Goal: Task Accomplishment & Management: Complete application form

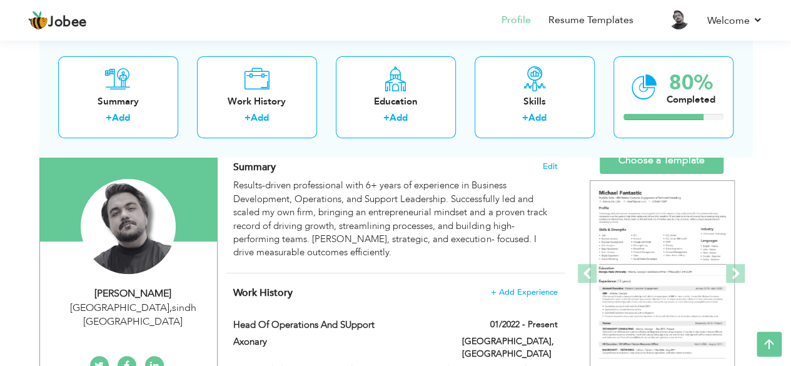
scroll to position [88, 0]
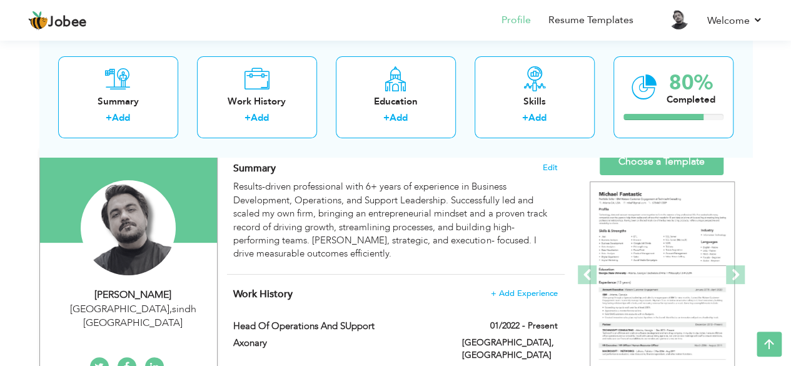
drag, startPoint x: 799, startPoint y: 101, endPoint x: 799, endPoint y: 131, distance: 30.0
click at [791, 131] on html "Jobee Profile Resume Templates Resume Templates Cover Letters About My Resume W…" at bounding box center [395, 95] width 791 height 366
click at [248, 102] on div "Work History" at bounding box center [257, 101] width 100 height 13
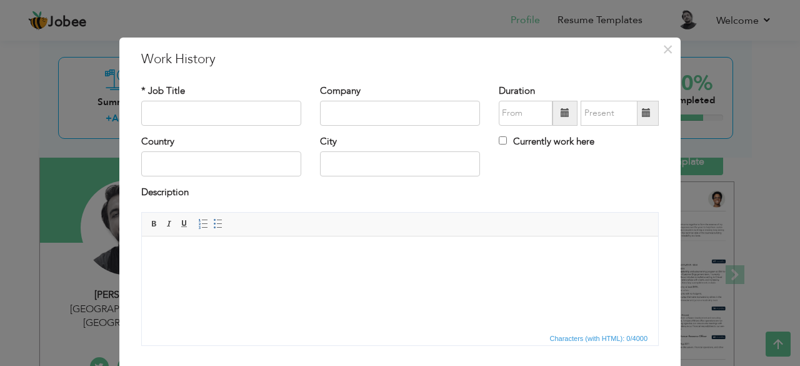
click at [701, 227] on div "× Work History * Job Title Company Duration Currently work here Country" at bounding box center [400, 183] width 800 height 366
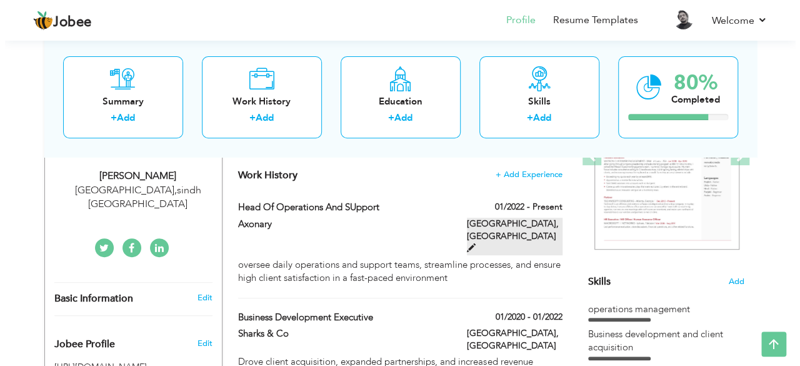
scroll to position [206, 0]
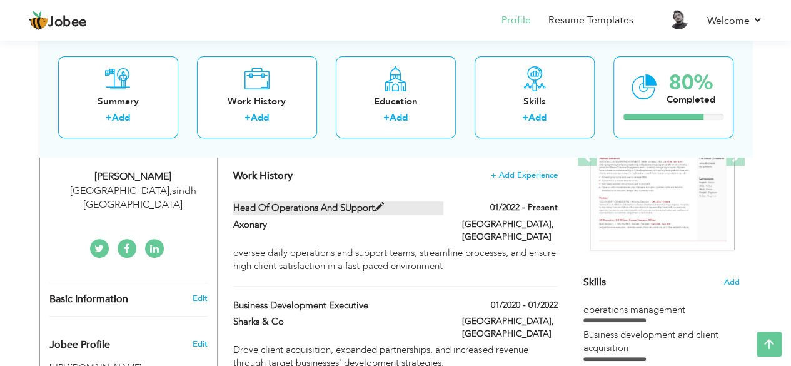
click at [366, 209] on label "Head Of Operations and SUpport" at bounding box center [338, 207] width 210 height 13
type input "Head Of Operations and SUpport"
type input "Axonary"
type input "01/2022"
type input "[GEOGRAPHIC_DATA]"
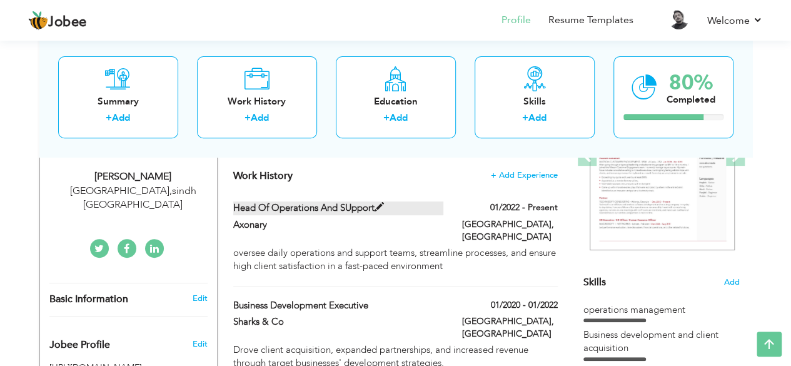
type input "[GEOGRAPHIC_DATA]"
checkbox input "true"
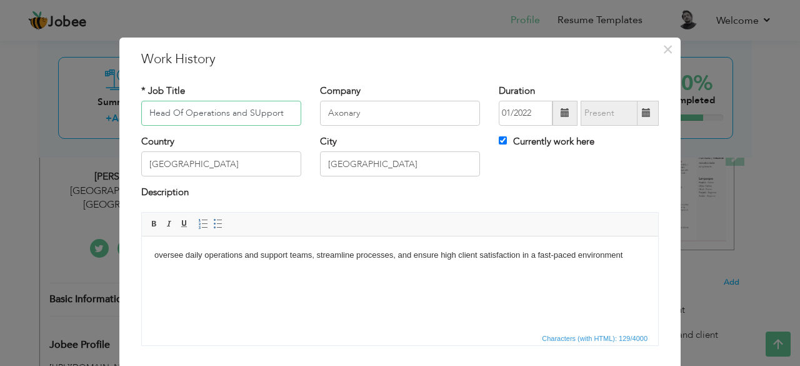
click at [253, 113] on input "Head Of Operations and SUpport" at bounding box center [221, 113] width 160 height 25
type input "Head Of Operations and Support"
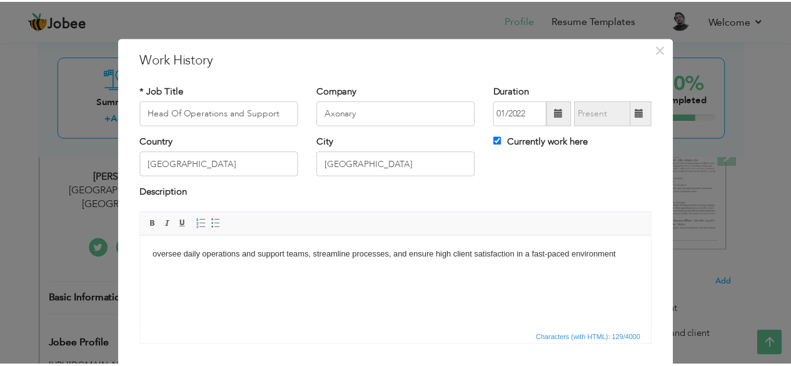
scroll to position [80, 0]
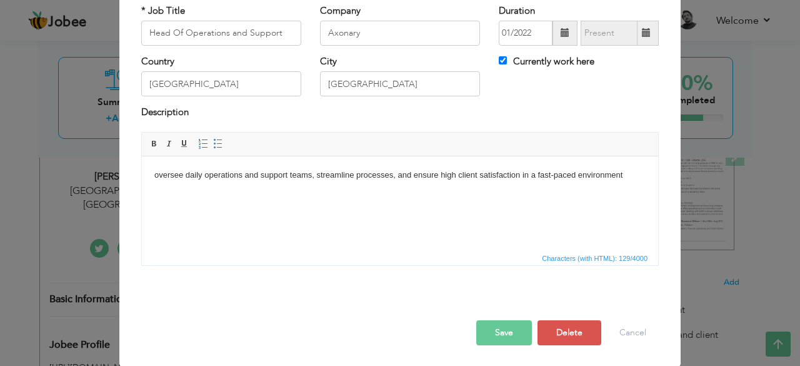
click at [511, 322] on button "Save" at bounding box center [504, 332] width 56 height 25
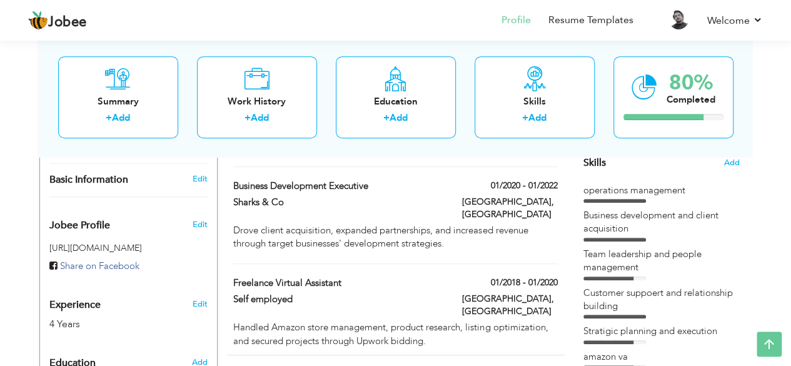
scroll to position [306, 0]
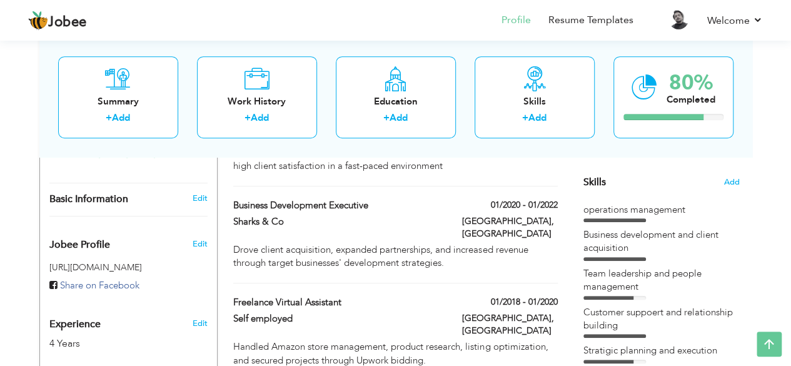
click at [677, 207] on div "operations management" at bounding box center [661, 209] width 156 height 13
click at [626, 209] on div "operations management" at bounding box center [661, 209] width 156 height 13
click at [529, 79] on icon at bounding box center [534, 78] width 25 height 25
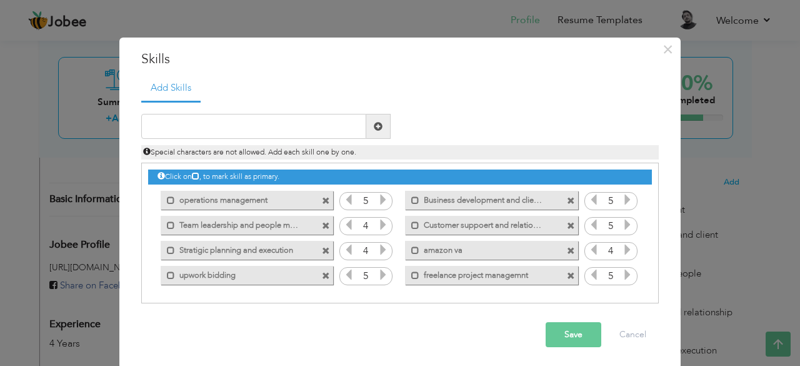
click at [199, 203] on label "operations management" at bounding box center [238, 199] width 126 height 16
click at [189, 198] on label "operations management" at bounding box center [240, 199] width 124 height 16
click at [189, 198] on label "operations management" at bounding box center [238, 199] width 126 height 16
click at [189, 198] on label "operations management" at bounding box center [240, 199] width 124 height 16
drag, startPoint x: 246, startPoint y: 199, endPoint x: 245, endPoint y: 143, distance: 55.6
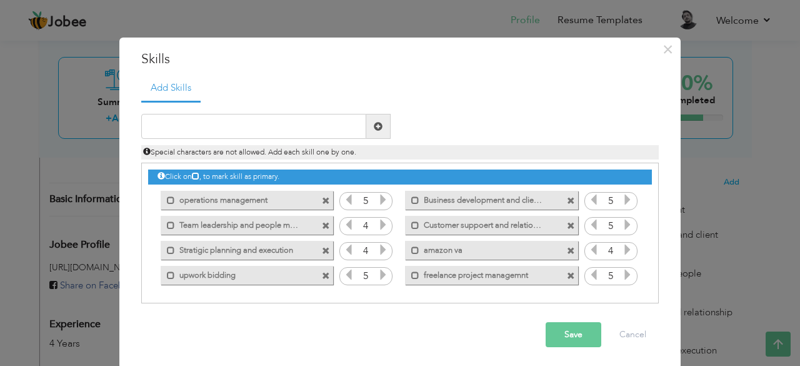
click at [245, 143] on div "Duplicate entry" at bounding box center [400, 202] width 518 height 203
click at [167, 198] on span at bounding box center [171, 200] width 8 height 8
click at [169, 198] on span at bounding box center [173, 200] width 8 height 8
click at [167, 201] on span at bounding box center [171, 200] width 8 height 8
click at [169, 198] on span at bounding box center [173, 200] width 8 height 8
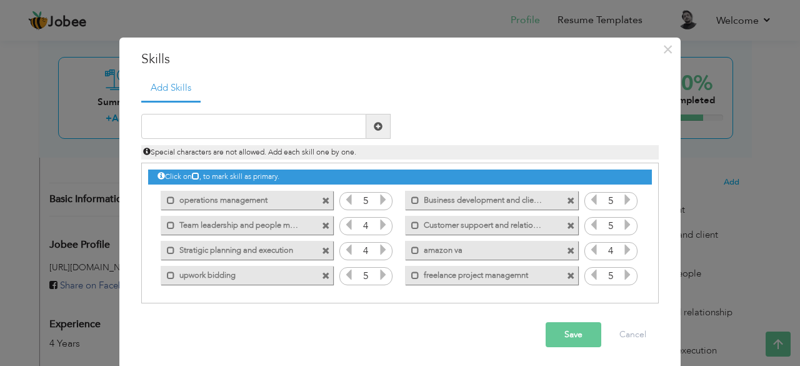
click at [436, 243] on label "amazon va" at bounding box center [482, 249] width 126 height 16
click at [436, 243] on label "amazon va" at bounding box center [484, 249] width 124 height 16
click at [283, 119] on input "text" at bounding box center [253, 126] width 225 height 25
type input "Amazon Virtual Assistant"
click at [378, 132] on span at bounding box center [378, 126] width 24 height 25
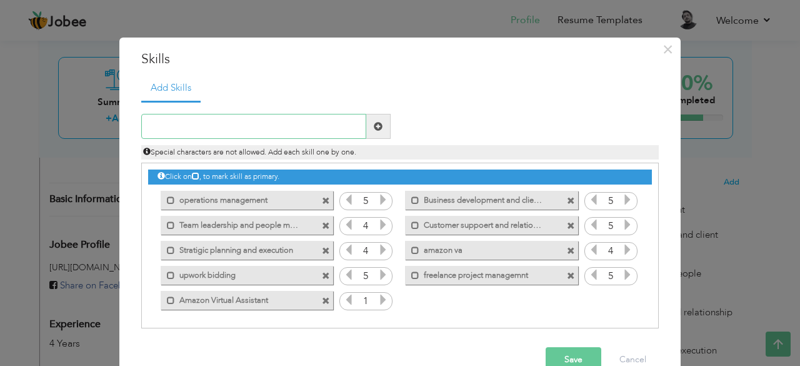
click at [299, 124] on input "text" at bounding box center [253, 126] width 225 height 25
type input "Operation management"
click at [374, 125] on span at bounding box center [378, 126] width 9 height 9
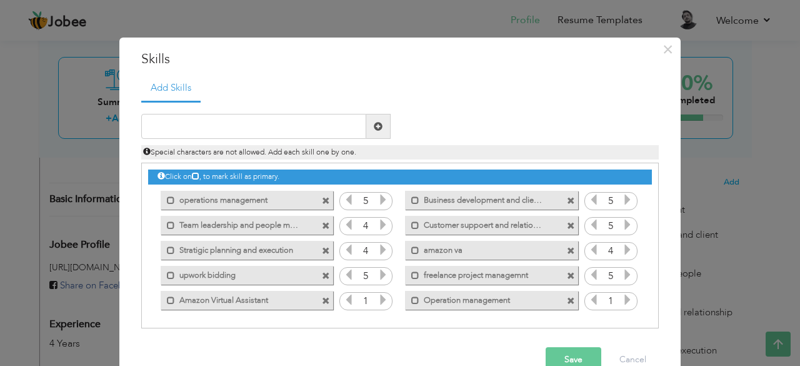
click at [378, 294] on icon at bounding box center [383, 299] width 11 height 11
click at [623, 301] on icon at bounding box center [627, 299] width 11 height 11
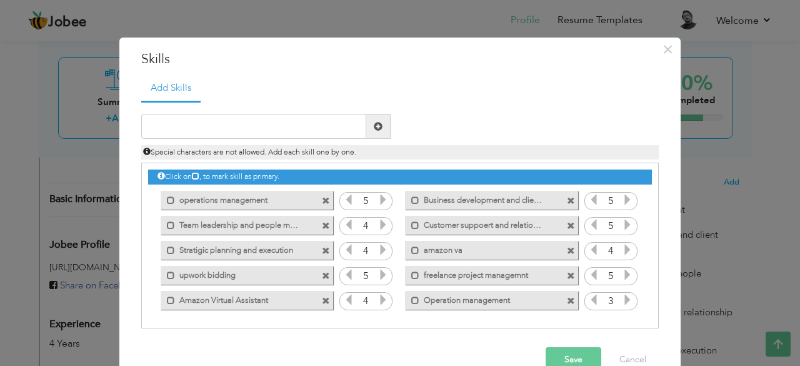
click at [623, 301] on icon at bounding box center [627, 299] width 11 height 11
click at [567, 247] on span at bounding box center [571, 251] width 8 height 8
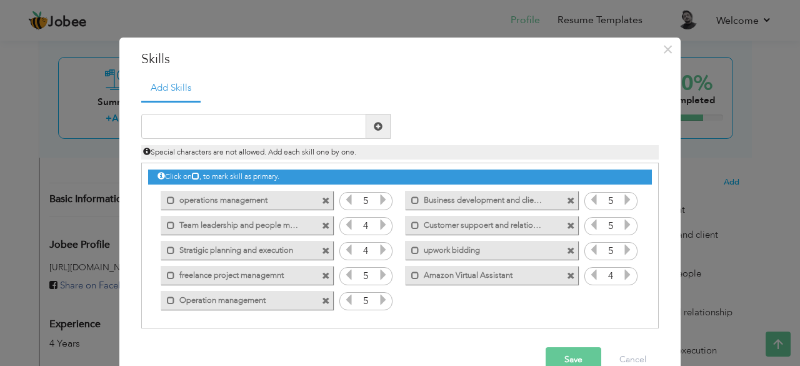
click at [322, 199] on span at bounding box center [326, 201] width 8 height 8
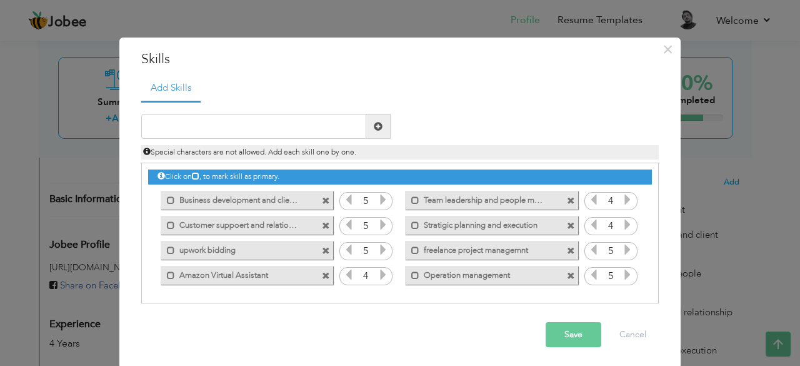
click at [549, 324] on button "Save" at bounding box center [574, 334] width 56 height 25
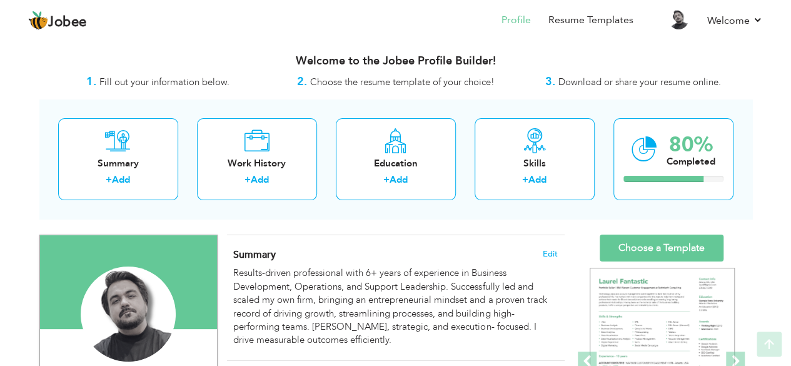
scroll to position [0, 0]
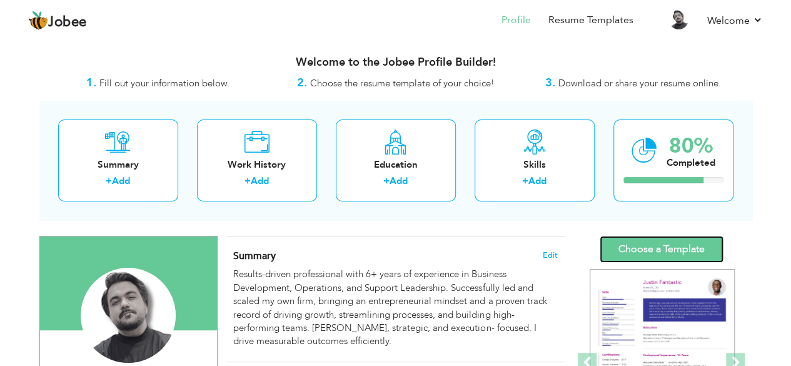
click at [653, 255] on link "Choose a Template" at bounding box center [661, 249] width 124 height 27
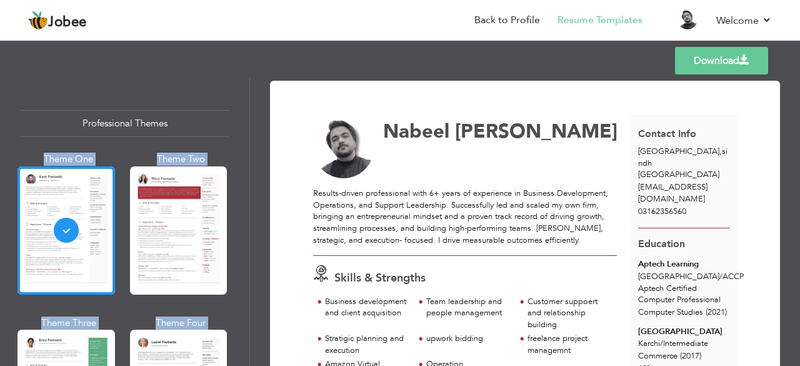
drag, startPoint x: 244, startPoint y: 99, endPoint x: 258, endPoint y: 147, distance: 49.9
click at [258, 147] on div "Professional Themes Theme One Theme Two Theme Three Theme Four" at bounding box center [400, 222] width 800 height 288
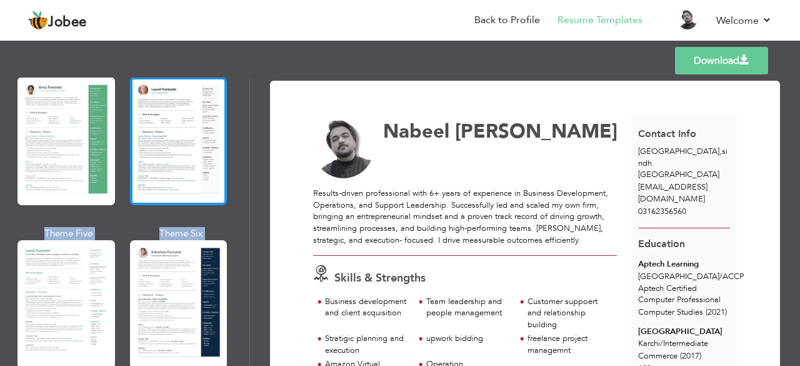
click at [210, 142] on div at bounding box center [179, 141] width 98 height 128
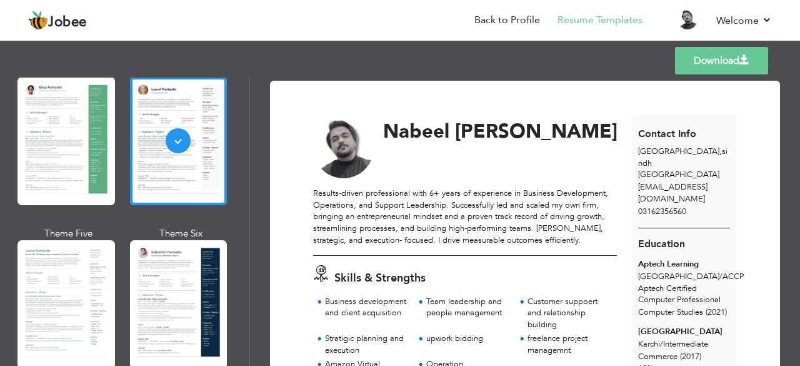
click at [508, 241] on div "Results-driven professional with 6+ years of experience in Business Development…" at bounding box center [465, 217] width 304 height 58
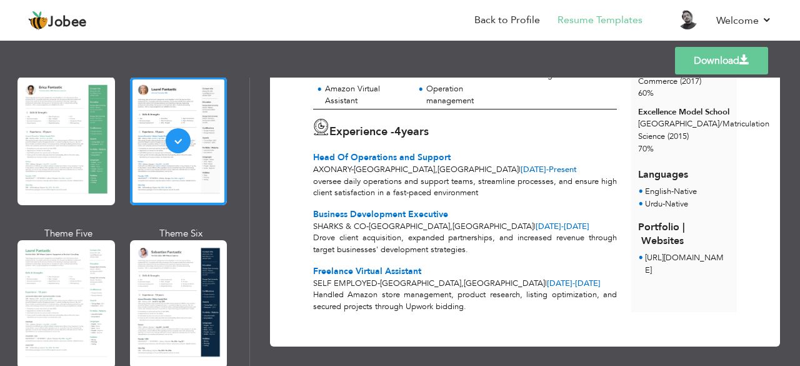
scroll to position [281, 0]
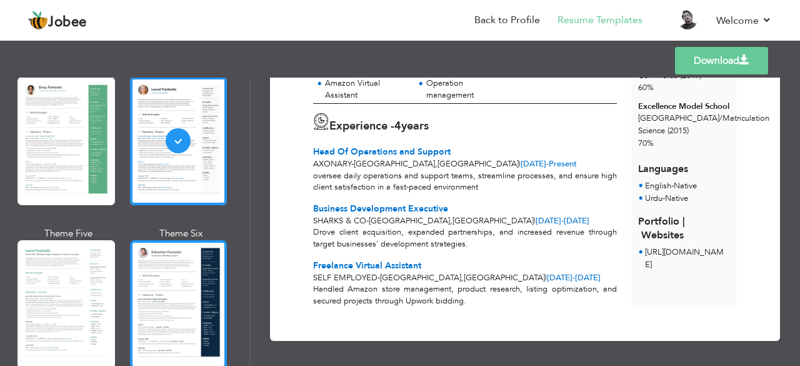
click at [178, 333] on div at bounding box center [179, 304] width 98 height 128
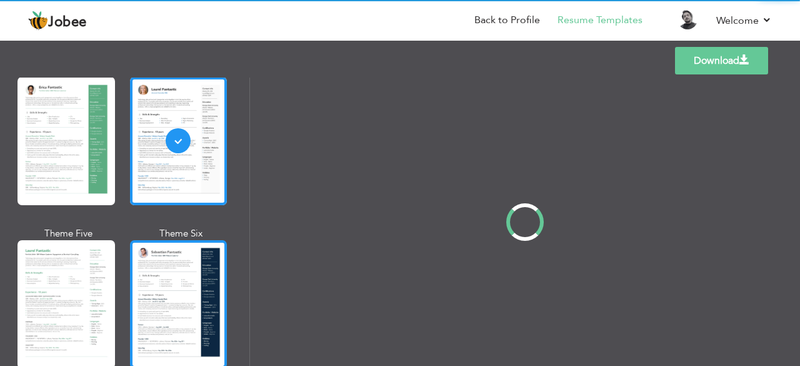
scroll to position [0, 0]
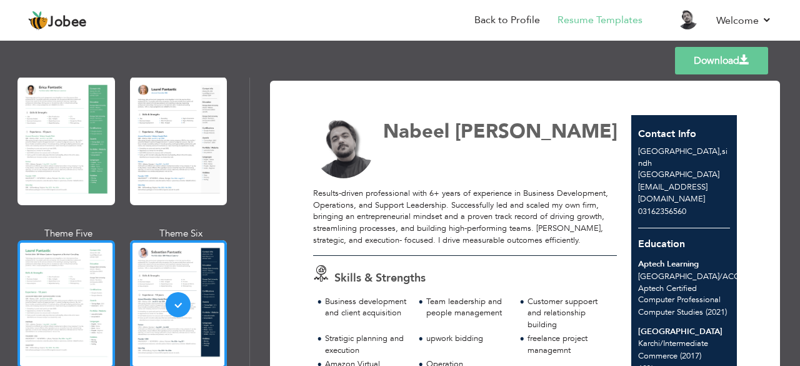
click at [51, 283] on div at bounding box center [67, 304] width 98 height 128
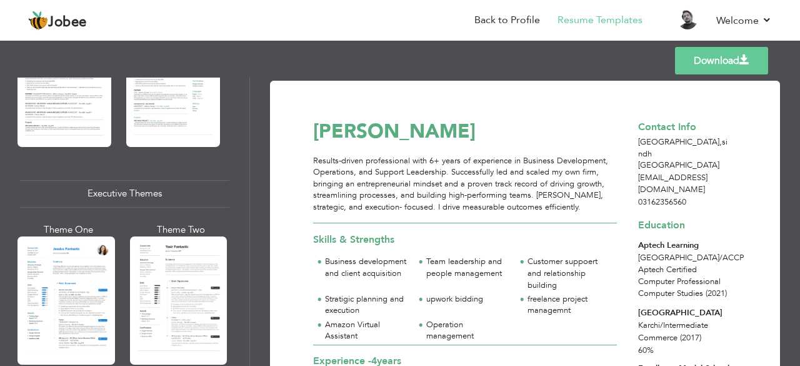
scroll to position [850, 0]
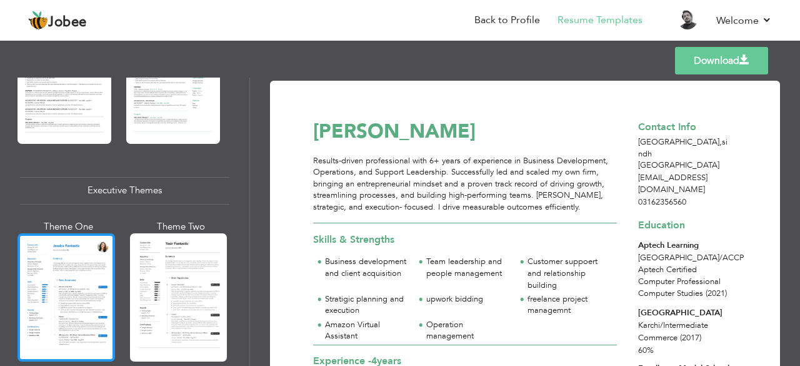
click at [51, 273] on div at bounding box center [67, 297] width 98 height 128
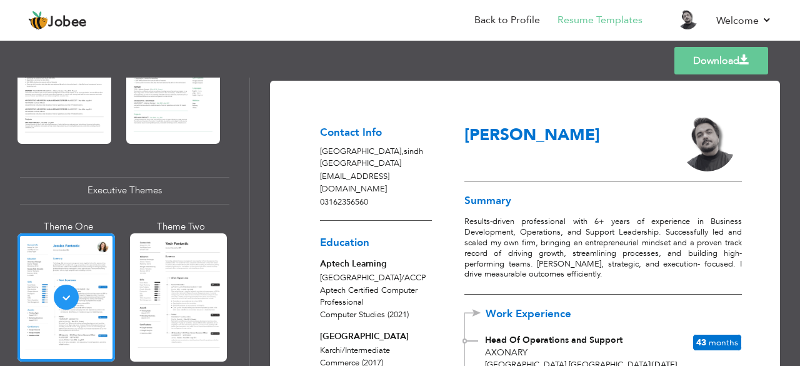
click at [358, 272] on div "[GEOGRAPHIC_DATA] / ACCP Aptech Certified Computer Professional Computer Studie…" at bounding box center [376, 296] width 112 height 49
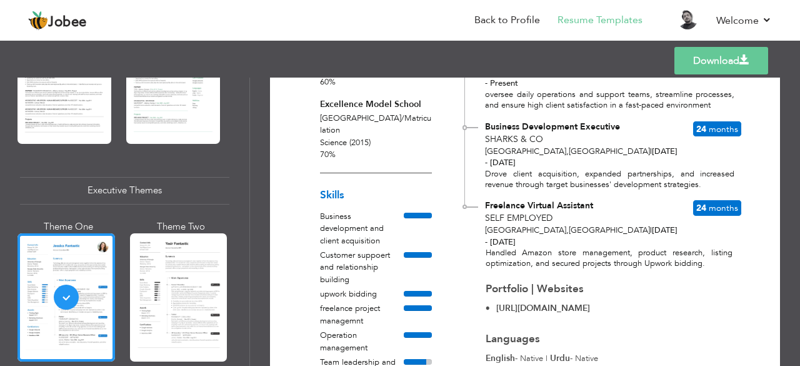
scroll to position [350, 0]
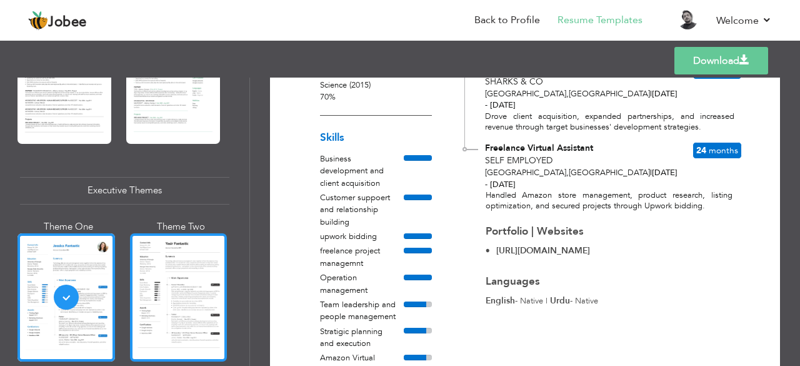
click at [206, 297] on div at bounding box center [179, 297] width 98 height 128
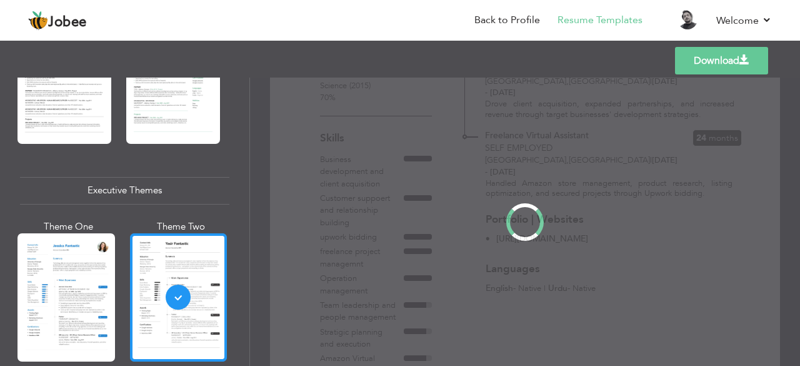
scroll to position [0, 0]
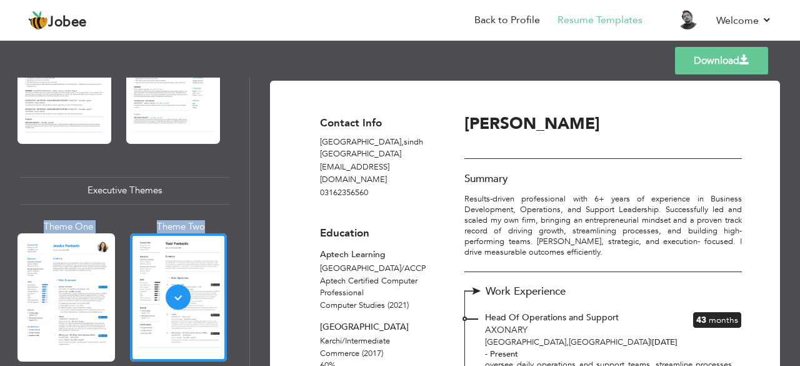
drag, startPoint x: 244, startPoint y: 196, endPoint x: 246, endPoint y: 214, distance: 18.8
click at [246, 214] on div "Professional Themes Theme One Theme Two Theme Three Theme Six" at bounding box center [124, 222] width 249 height 288
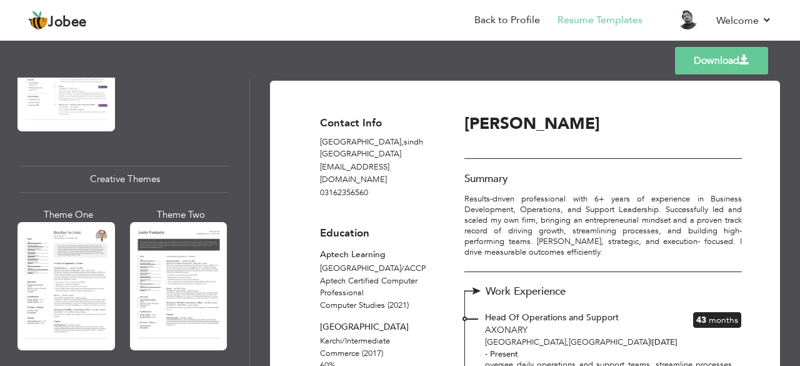
scroll to position [1410, 0]
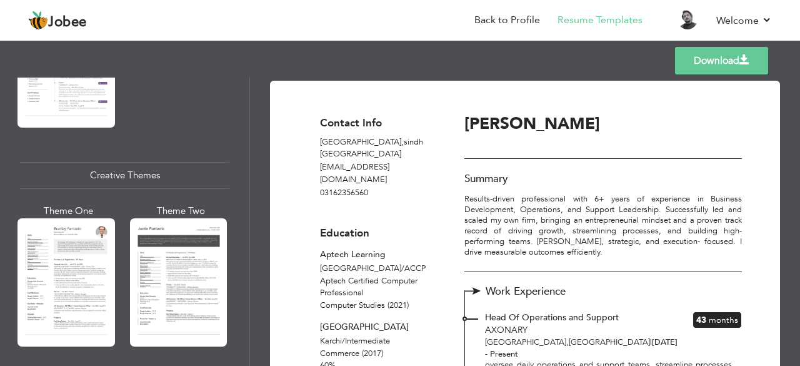
click at [114, 258] on div "Theme One" at bounding box center [69, 279] width 98 height 151
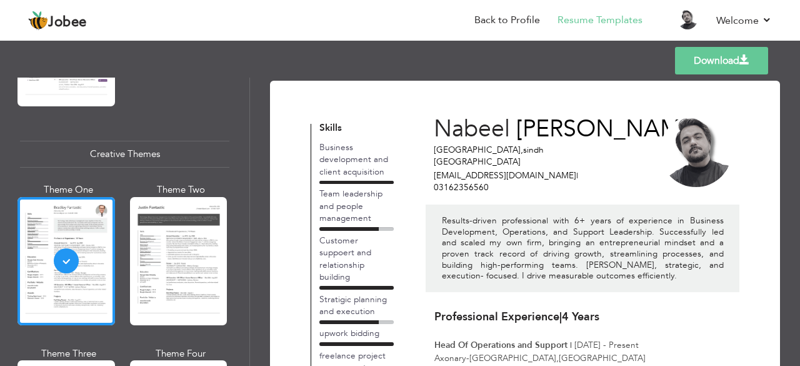
scroll to position [1435, 0]
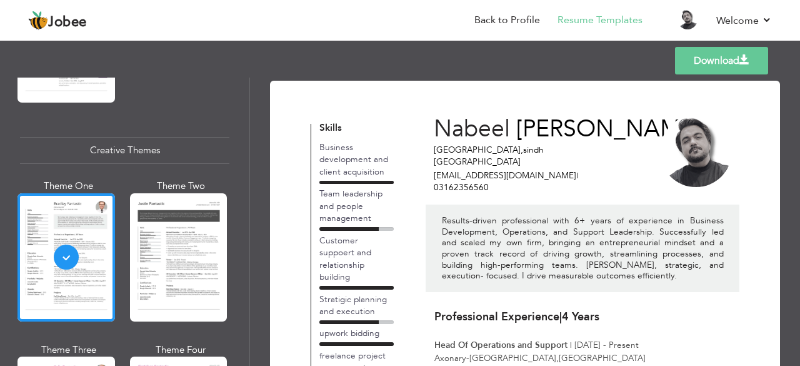
click at [434, 229] on div "Results-driven professional with 6+ years of experience in Business Development…" at bounding box center [583, 248] width 314 height 88
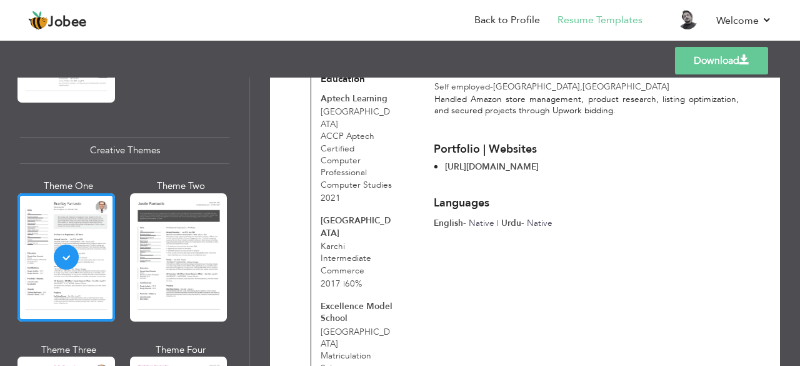
scroll to position [425, 0]
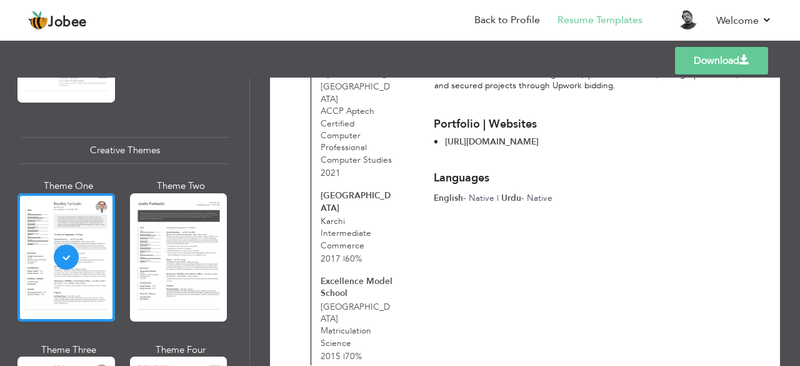
drag, startPoint x: 245, startPoint y: 262, endPoint x: 243, endPoint y: 276, distance: 14.5
click at [243, 276] on div "Professional Themes Theme One Theme Two Theme Three Theme Six" at bounding box center [124, 222] width 249 height 288
click at [244, 284] on div "Professional Themes Theme One Theme Two Theme Three Theme Six" at bounding box center [124, 222] width 249 height 288
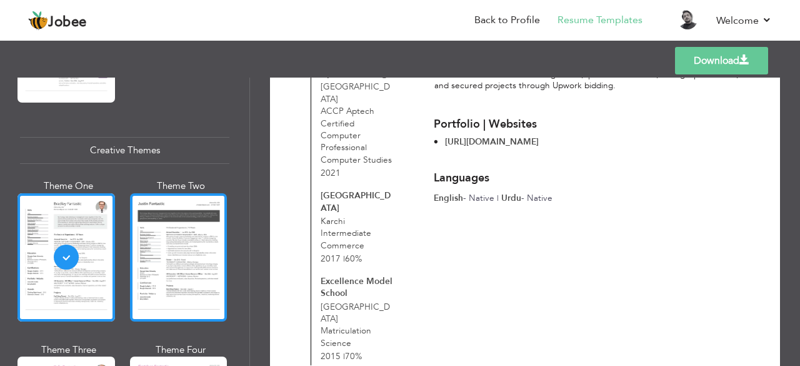
click at [205, 278] on div at bounding box center [179, 257] width 98 height 128
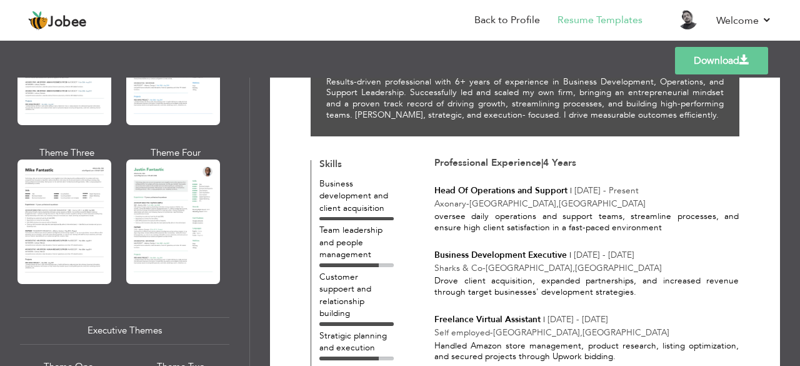
scroll to position [703, 0]
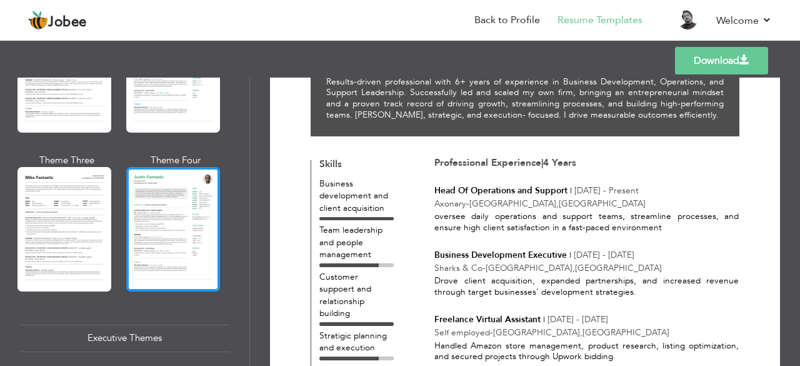
click at [191, 204] on div at bounding box center [173, 229] width 94 height 124
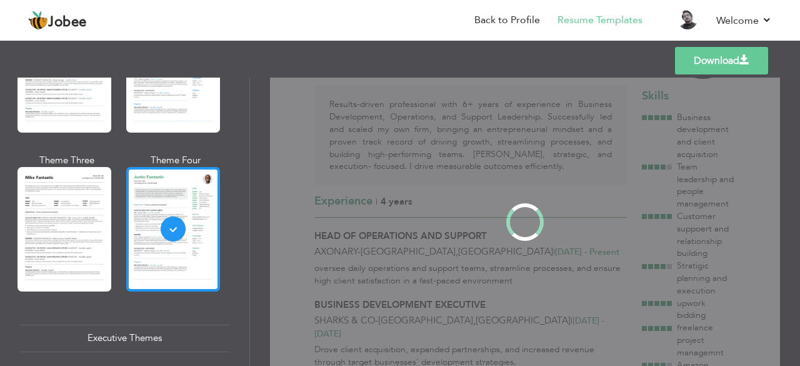
scroll to position [0, 0]
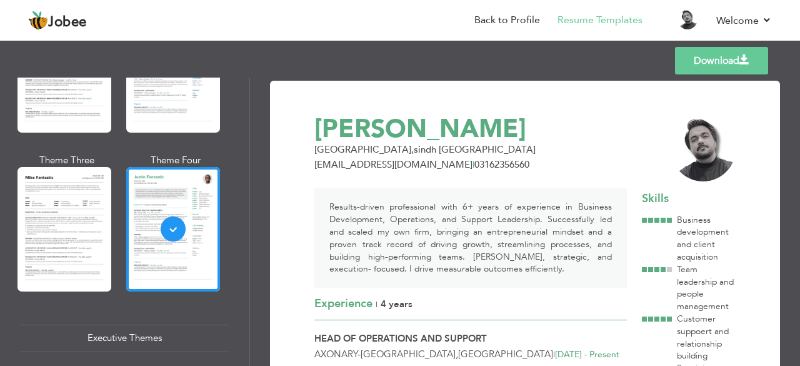
click at [243, 221] on div "Professional Themes Theme One Theme Two Theme Three Theme Six" at bounding box center [124, 222] width 249 height 288
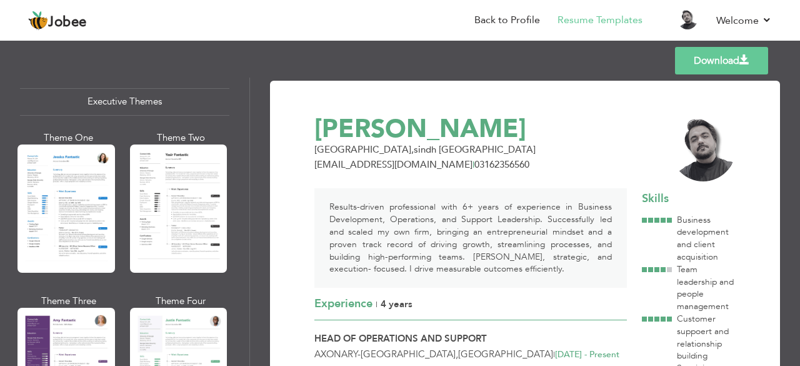
scroll to position [961, 0]
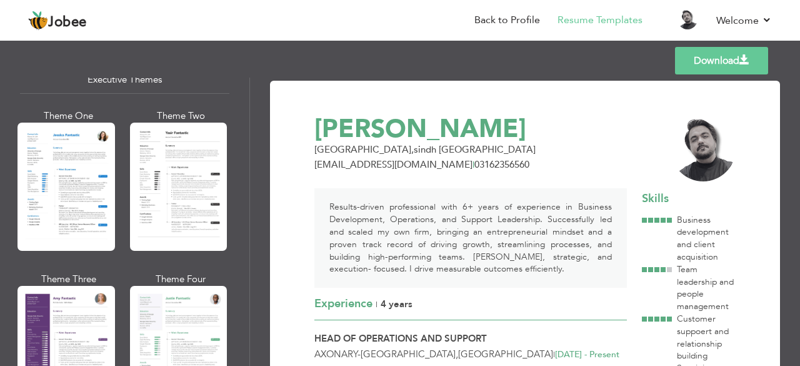
drag, startPoint x: 253, startPoint y: 209, endPoint x: 247, endPoint y: 256, distance: 47.8
click at [247, 256] on div "Professional Themes Theme One Theme Two Theme Three Theme Four" at bounding box center [400, 222] width 800 height 288
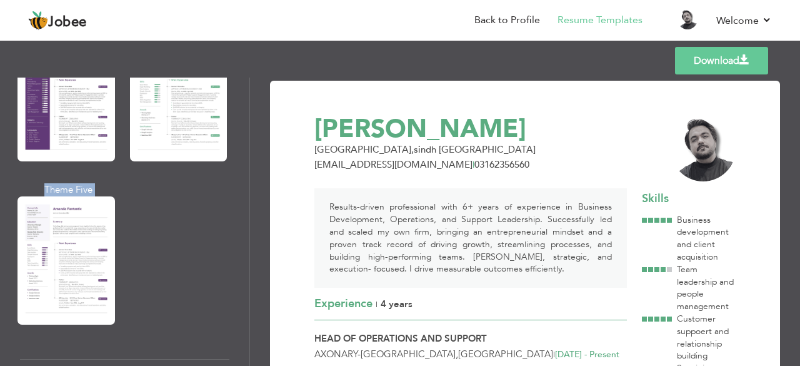
scroll to position [1465, 0]
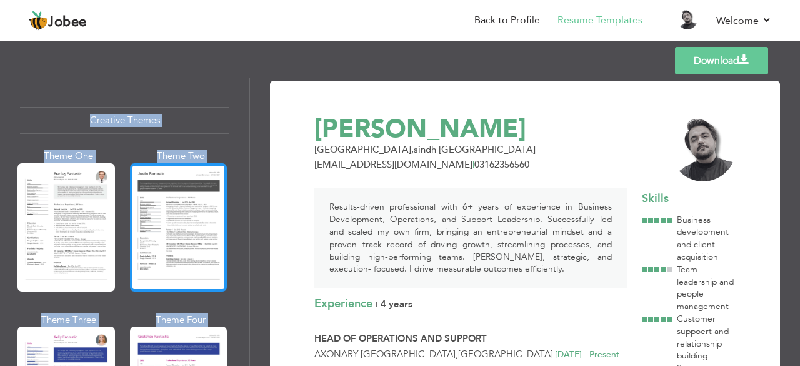
click at [204, 229] on div at bounding box center [179, 227] width 98 height 128
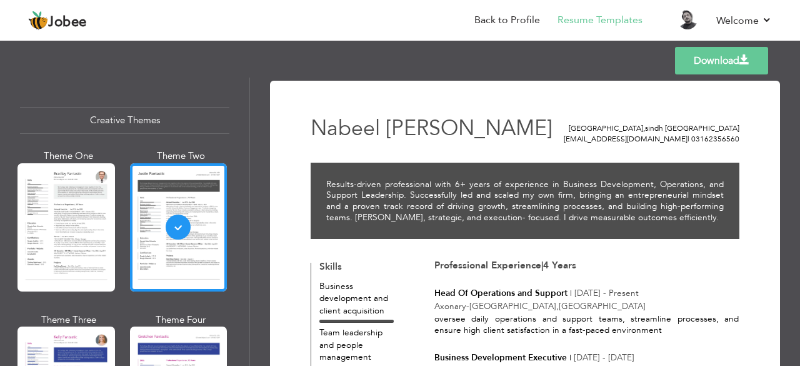
click at [113, 219] on div "Theme One" at bounding box center [69, 224] width 98 height 151
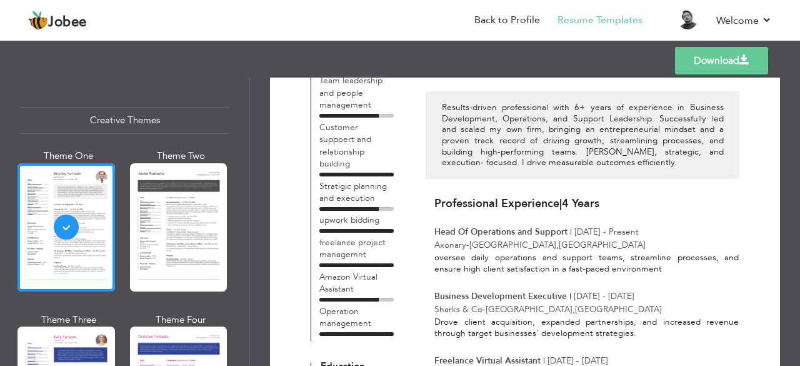
scroll to position [135, 0]
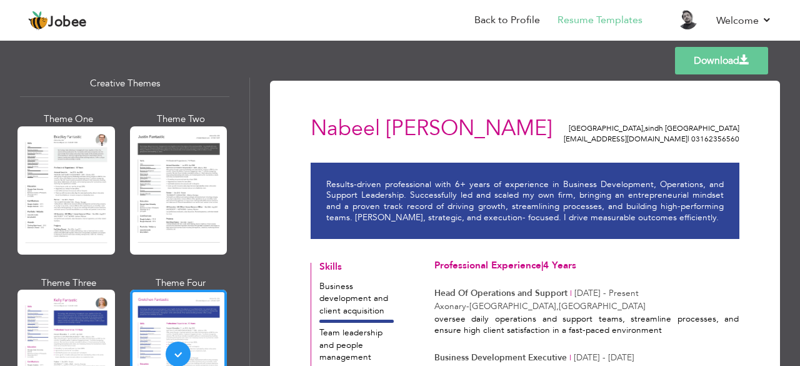
scroll to position [1476, 0]
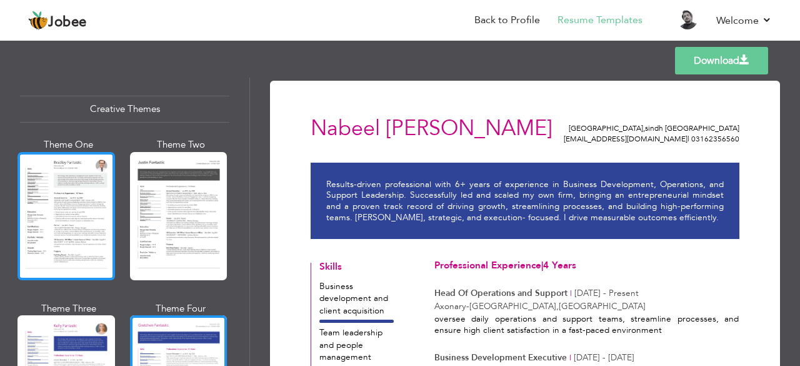
click at [72, 223] on div at bounding box center [67, 216] width 98 height 128
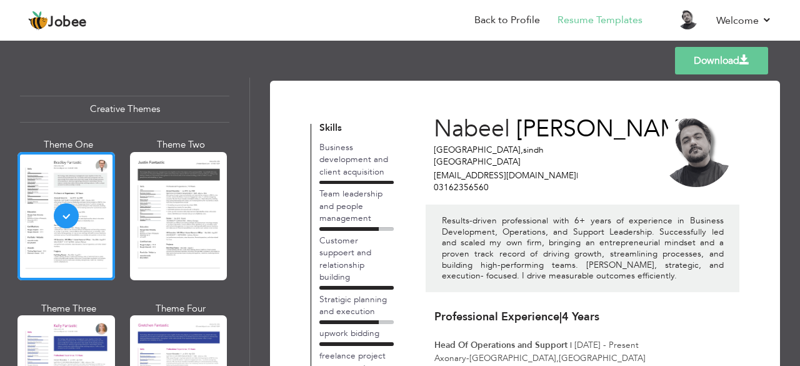
click at [793, 178] on div "Download Nabeel Ahmed karachi , sindh Pakistan nabeelahmedlatif0@gmail.com | 03…" at bounding box center [525, 222] width 550 height 288
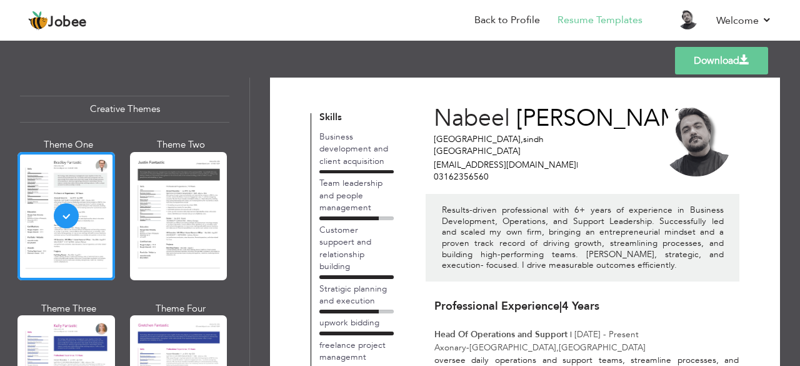
scroll to position [0, 0]
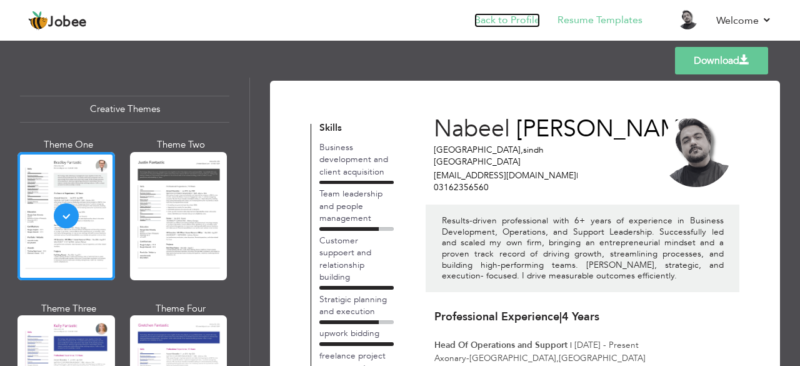
click at [529, 19] on link "Back to Profile" at bounding box center [507, 20] width 66 height 14
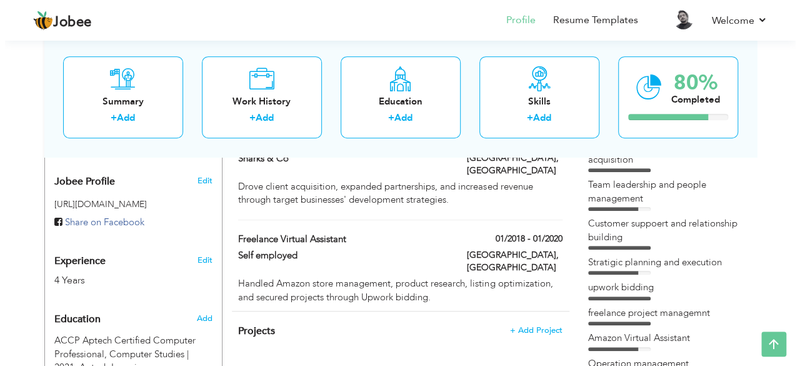
scroll to position [389, 0]
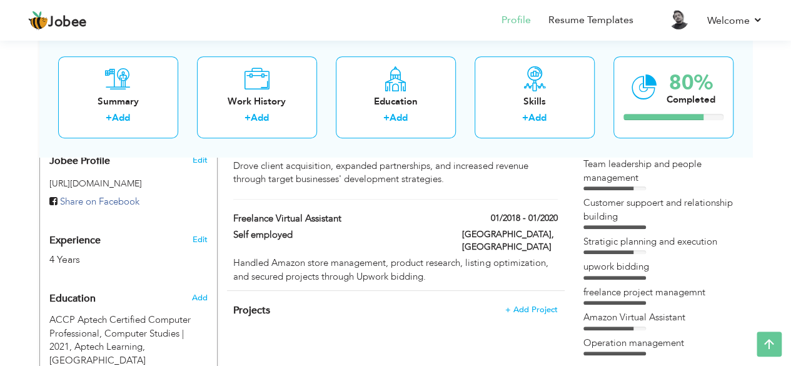
drag, startPoint x: 799, startPoint y: 96, endPoint x: 799, endPoint y: 219, distance: 123.1
click at [203, 234] on link "Edit" at bounding box center [199, 239] width 15 height 11
type input "Nabeel"
type input "[PERSON_NAME]"
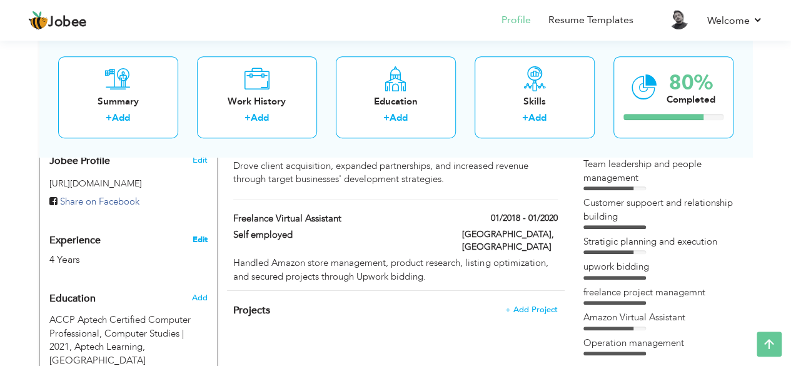
type input "03162356560"
select select "number:166"
type input "sindh"
type input "[GEOGRAPHIC_DATA]"
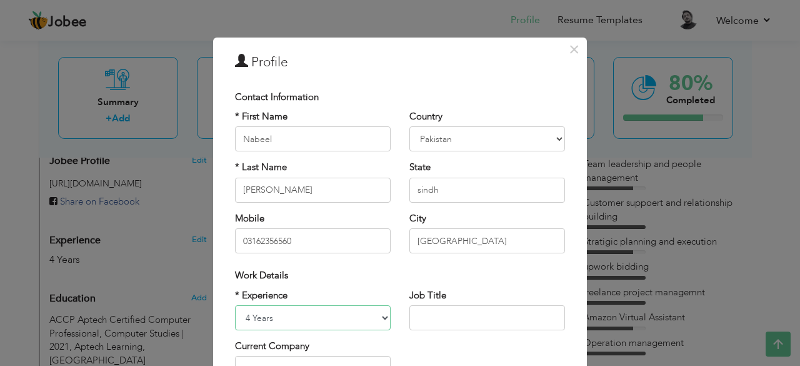
click at [365, 308] on select "Entry Level Less than 1 Year 1 Year 2 Years 3 Years 4 Years 5 Years 6 Years 7 Y…" at bounding box center [313, 317] width 156 height 25
select select "number:8"
click at [235, 305] on select "Entry Level Less than 1 Year 1 Year 2 Years 3 Years 4 Years 5 Years 6 Years 7 Y…" at bounding box center [313, 317] width 156 height 25
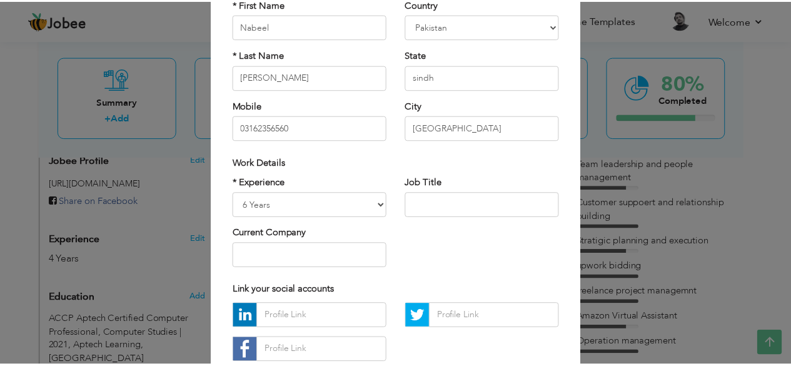
scroll to position [194, 0]
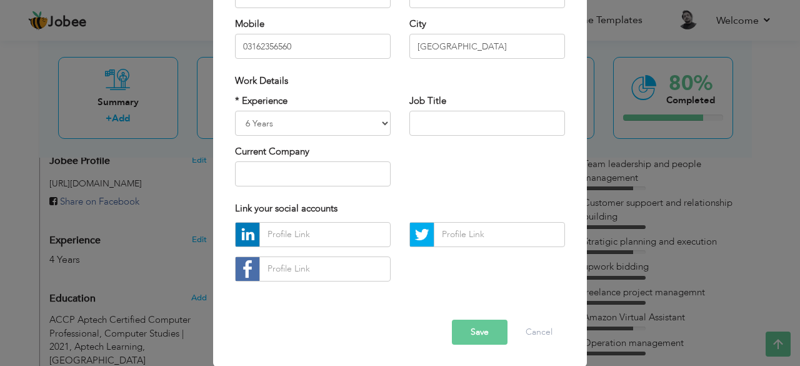
click at [486, 334] on button "Save" at bounding box center [480, 331] width 56 height 25
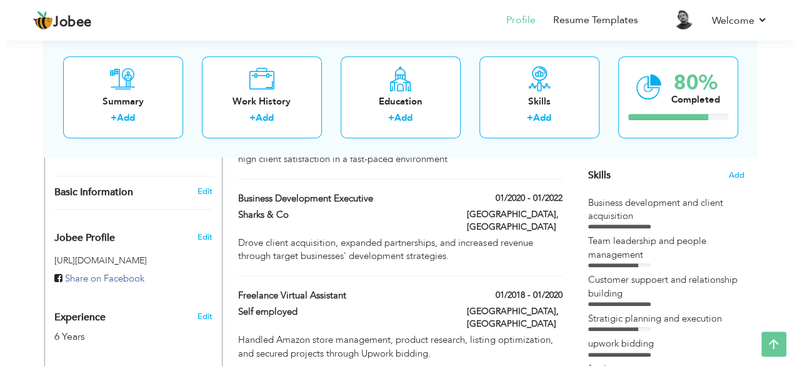
scroll to position [310, 0]
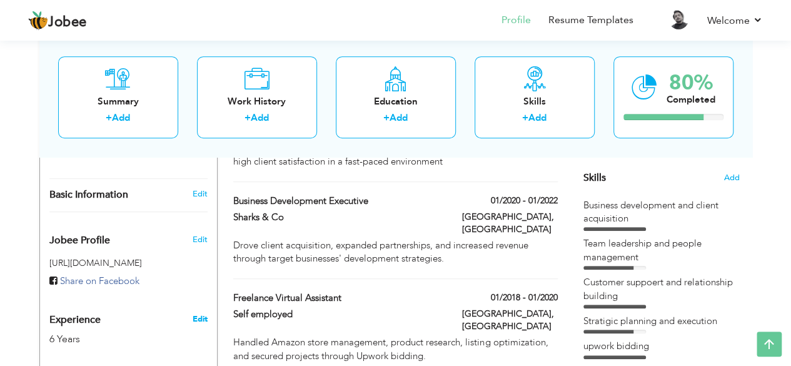
click at [201, 313] on link "Edit" at bounding box center [199, 318] width 15 height 11
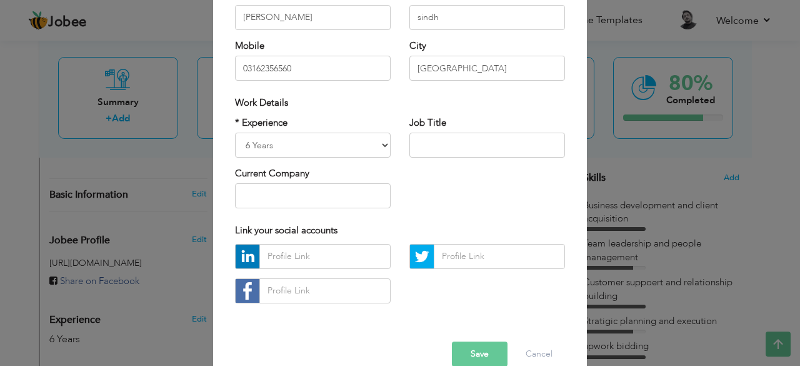
scroll to position [180, 0]
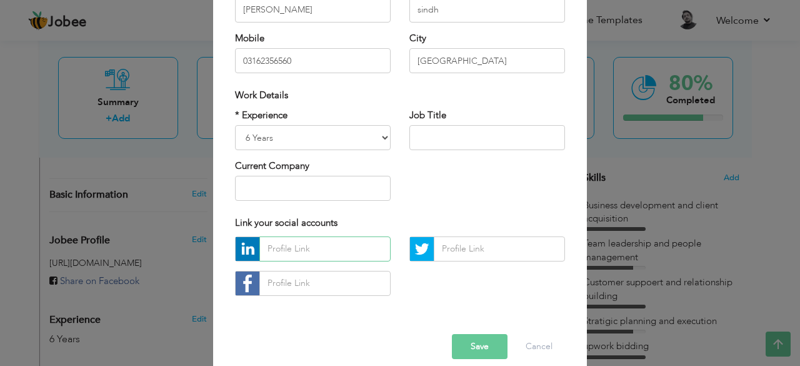
click at [357, 258] on input "text" at bounding box center [324, 248] width 131 height 25
paste input "https://www.linkedin.com/in/nabeel-ahmed-130129154/"
type input "https://www.linkedin.com/in/nabeel-ahmed-130129154/"
click at [454, 338] on button "Save" at bounding box center [480, 346] width 56 height 25
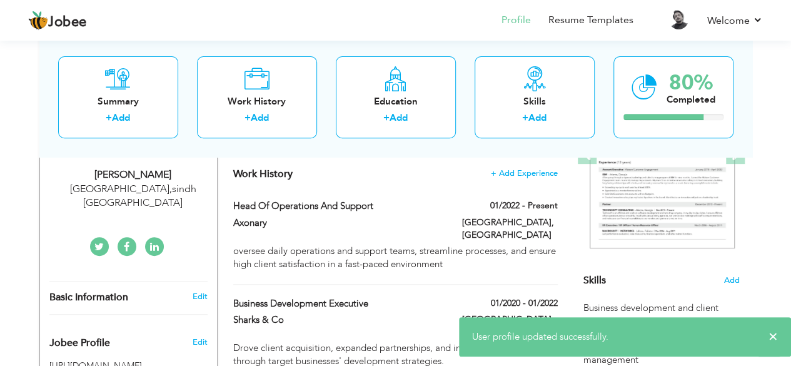
scroll to position [0, 0]
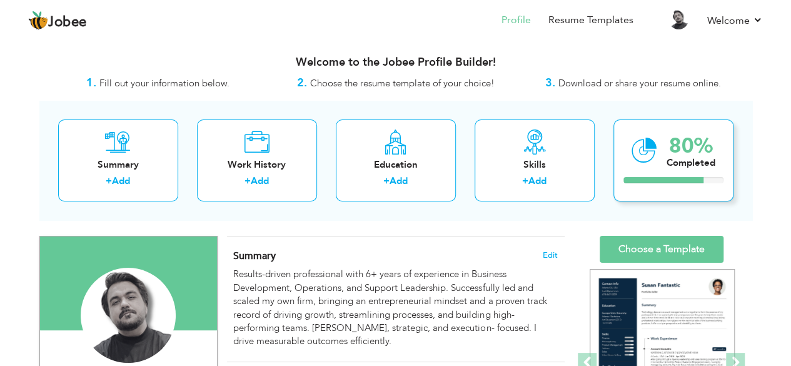
click at [680, 154] on div "80%" at bounding box center [690, 146] width 49 height 21
drag, startPoint x: 680, startPoint y: 154, endPoint x: 631, endPoint y: 241, distance: 100.5
click at [631, 241] on link "Choose a Template" at bounding box center [661, 249] width 124 height 27
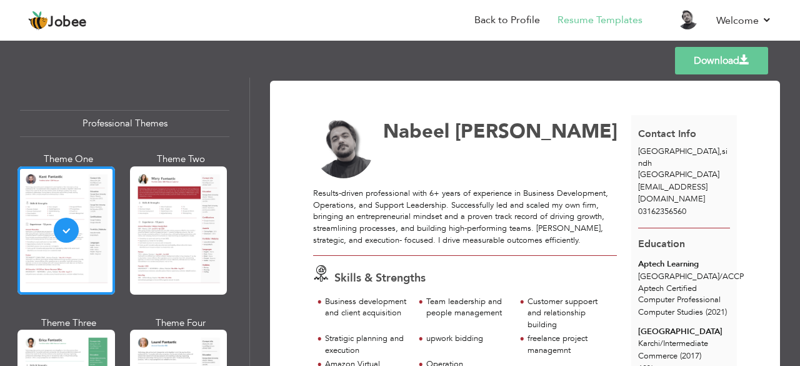
scroll to position [10, 0]
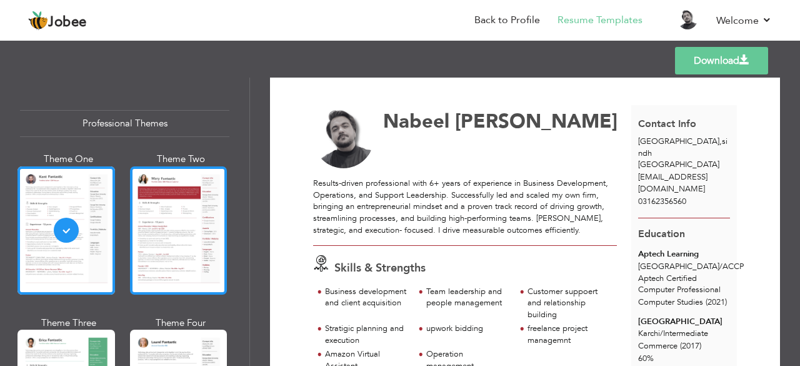
click at [147, 226] on div at bounding box center [179, 230] width 98 height 128
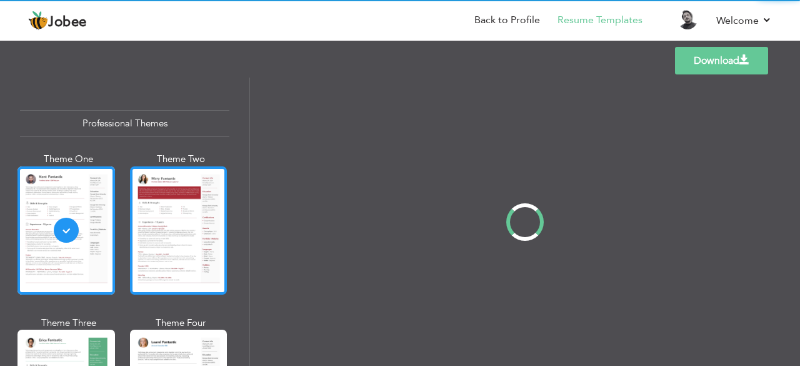
scroll to position [0, 0]
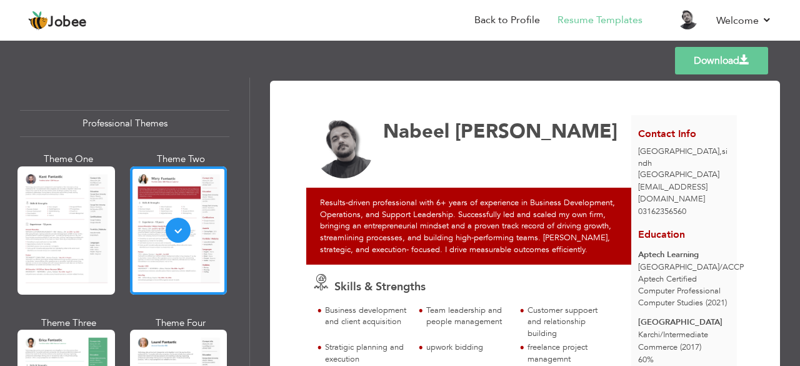
drag, startPoint x: 244, startPoint y: 98, endPoint x: 244, endPoint y: 119, distance: 20.6
click at [244, 119] on div "Professional Themes Theme One Theme Two Theme Three Theme Six" at bounding box center [124, 222] width 249 height 288
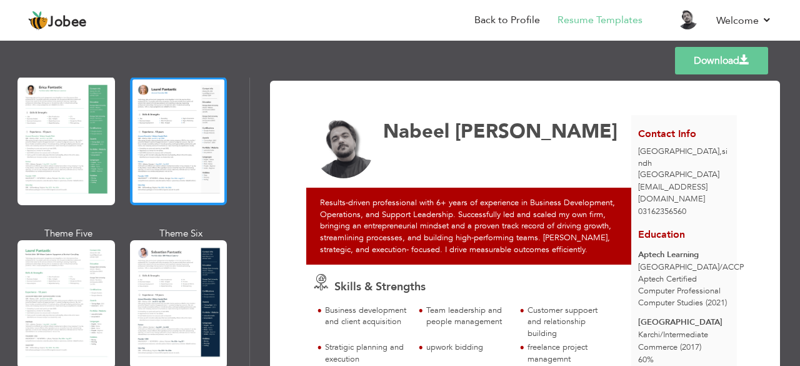
click at [208, 147] on div at bounding box center [179, 141] width 98 height 128
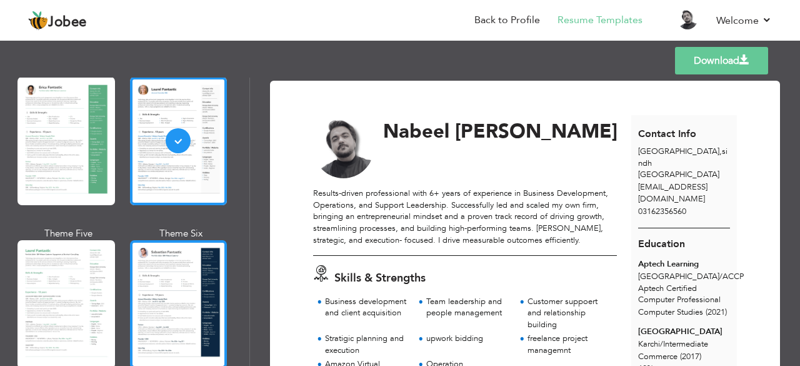
click at [181, 313] on div at bounding box center [179, 304] width 98 height 128
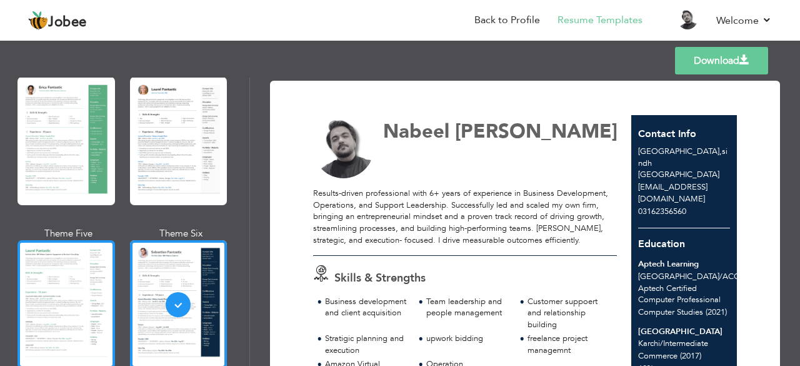
click at [111, 306] on div at bounding box center [67, 304] width 98 height 128
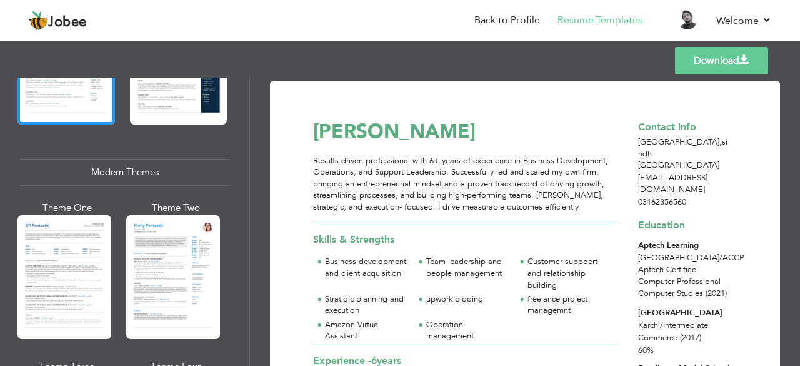
scroll to position [563, 0]
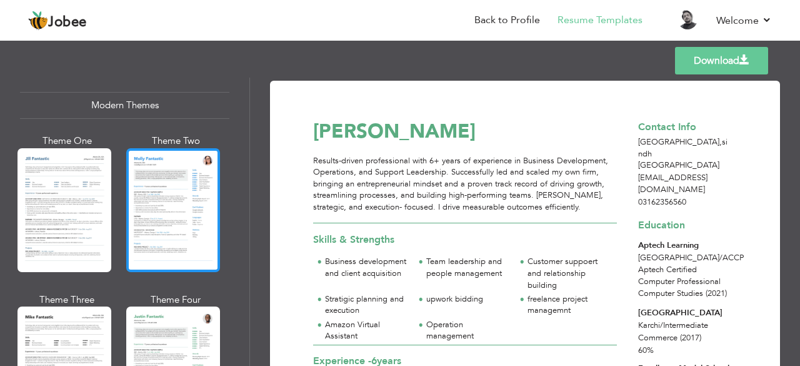
click at [196, 183] on div at bounding box center [173, 210] width 94 height 124
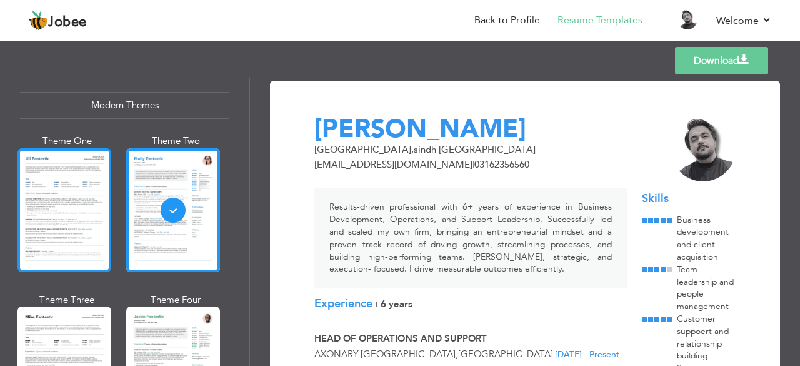
click at [101, 179] on div at bounding box center [65, 210] width 94 height 124
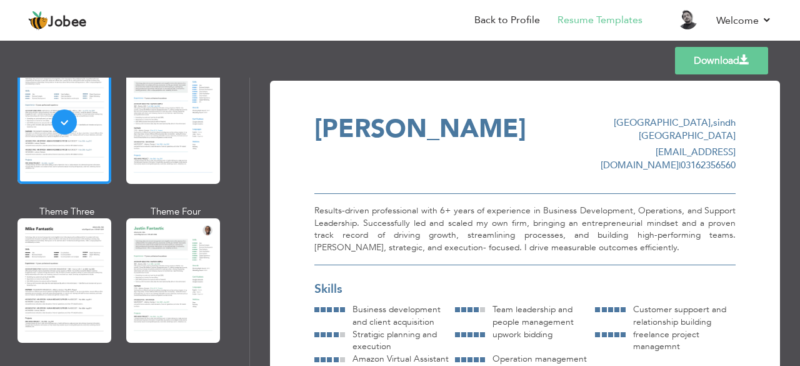
scroll to position [655, 0]
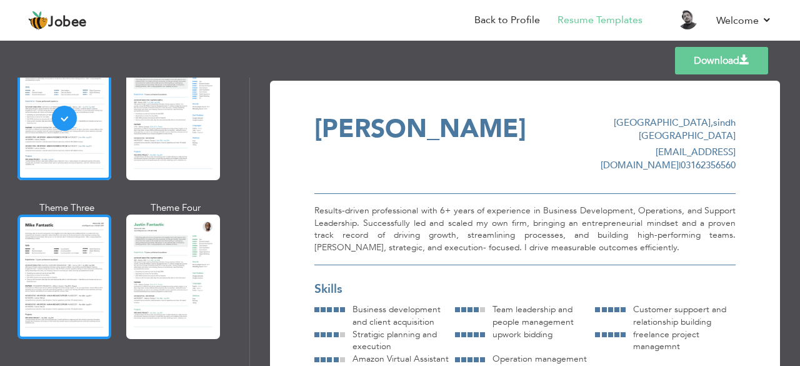
click at [100, 251] on div at bounding box center [65, 276] width 94 height 124
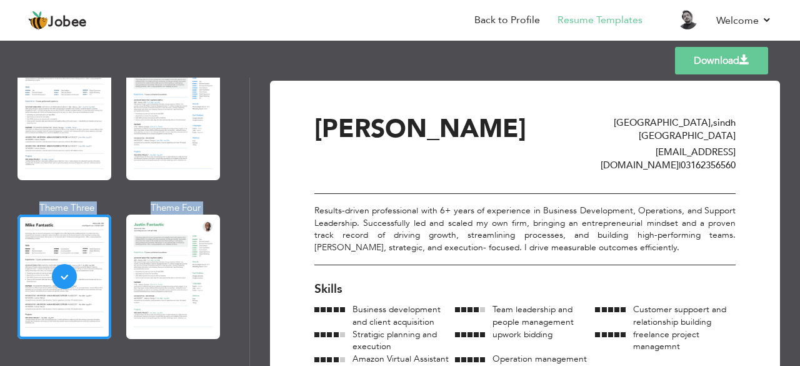
click at [249, 173] on div "Professional Themes Theme One Theme Two Theme Three Theme Four" at bounding box center [400, 222] width 800 height 288
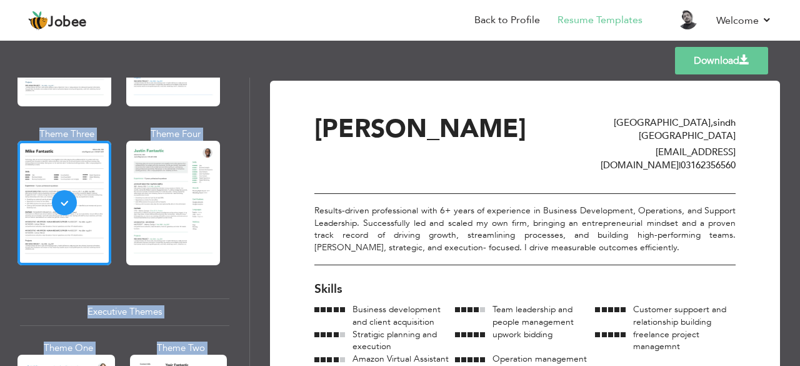
scroll to position [736, 0]
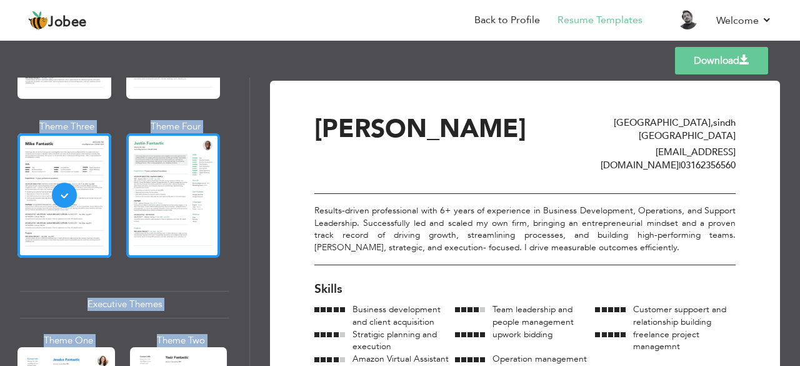
click at [206, 173] on div at bounding box center [173, 195] width 94 height 124
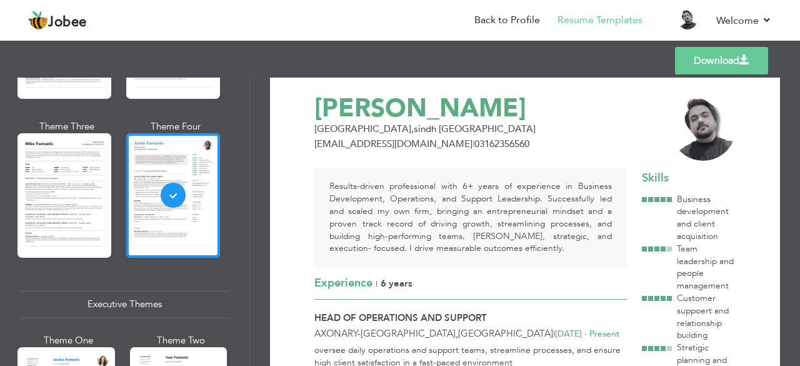
scroll to position [22, 0]
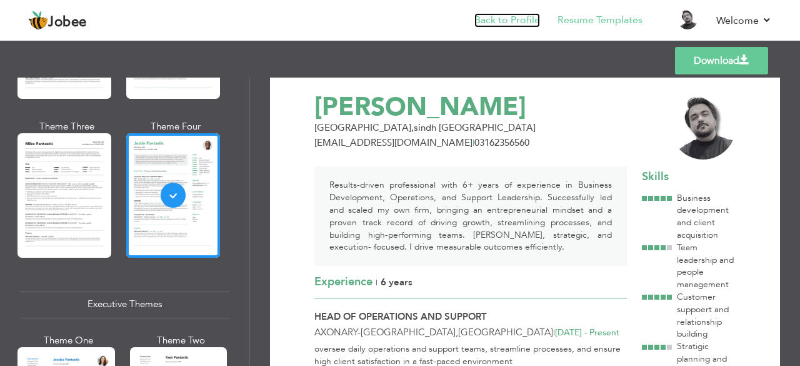
click at [488, 19] on link "Back to Profile" at bounding box center [507, 20] width 66 height 14
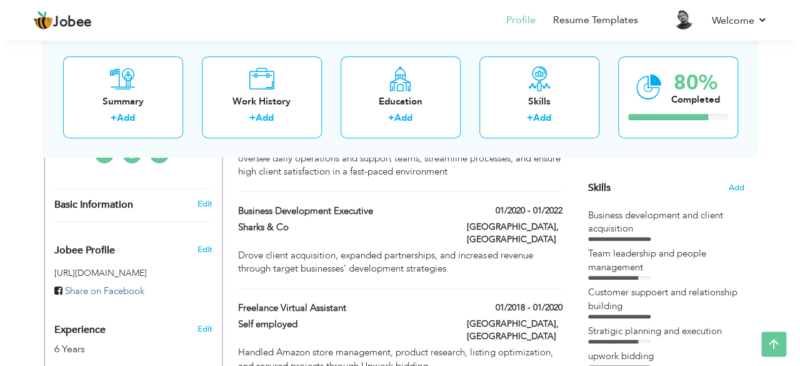
scroll to position [325, 0]
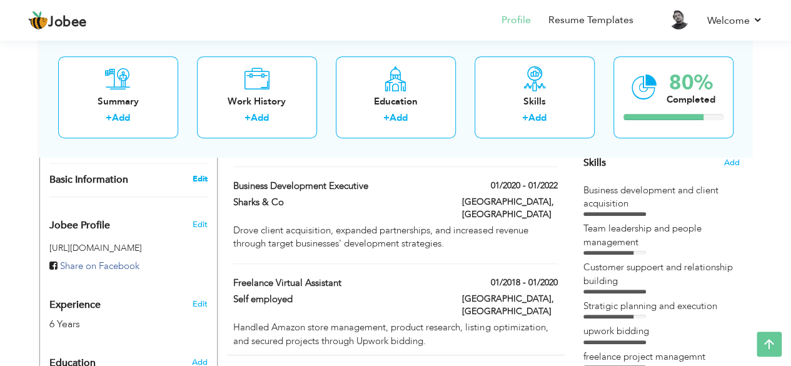
click at [198, 173] on link "Edit" at bounding box center [199, 178] width 15 height 11
type input "Nabeel"
type input "[PERSON_NAME]"
type input "03162356560"
select select "number:166"
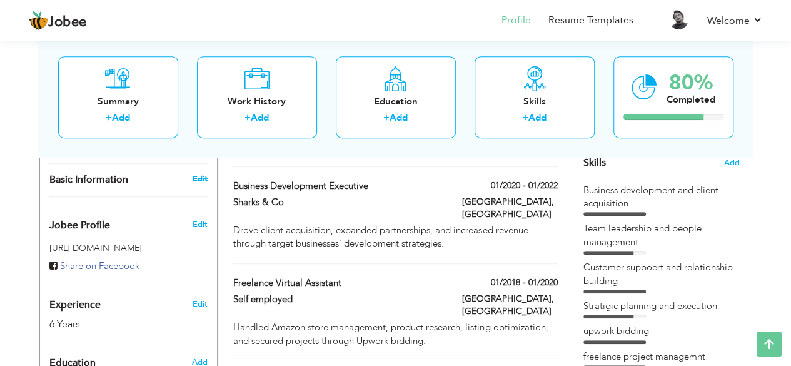
type input "sindh"
type input "[GEOGRAPHIC_DATA]"
select select "number:8"
type input "https://www.linkedin.com/in/nabeel-ahmed-130129154/"
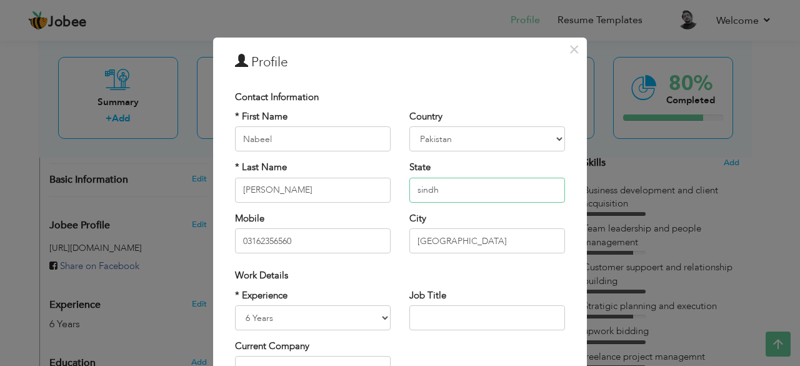
click at [452, 193] on input "sindh" at bounding box center [487, 190] width 156 height 25
type input "S"
click at [416, 240] on input "[GEOGRAPHIC_DATA]" at bounding box center [487, 240] width 156 height 25
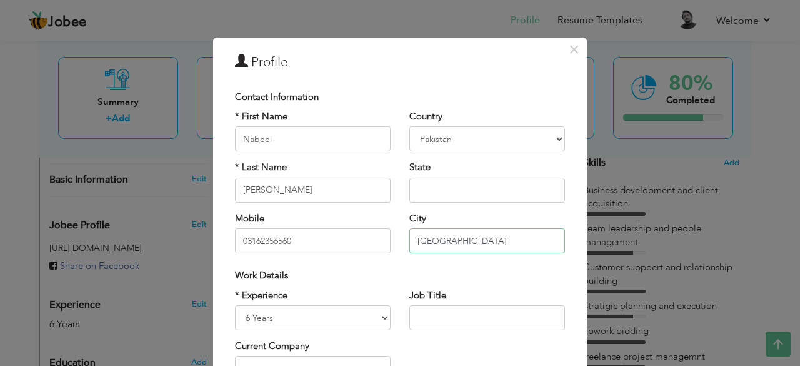
type input "[GEOGRAPHIC_DATA]"
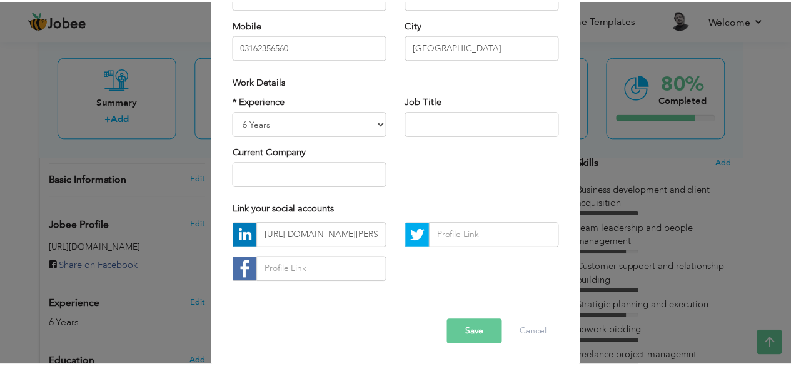
scroll to position [194, 0]
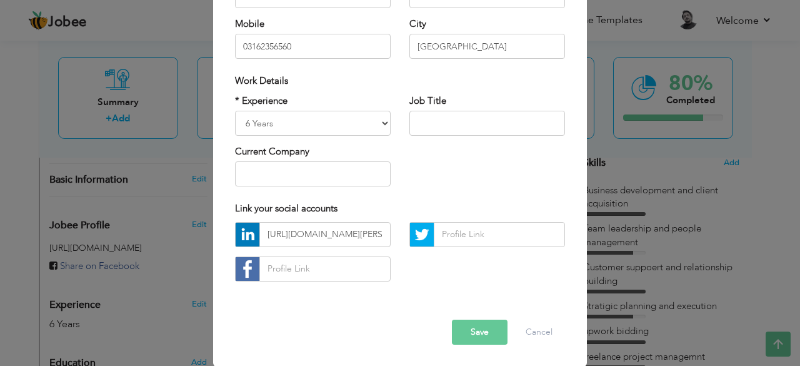
click at [469, 339] on button "Save" at bounding box center [480, 331] width 56 height 25
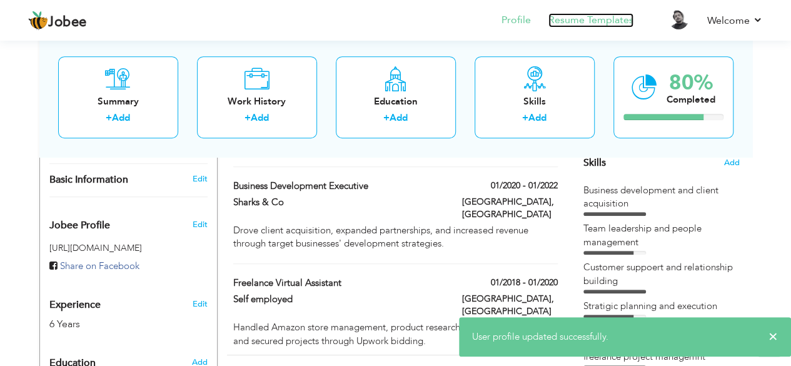
click at [571, 22] on link "Resume Templates" at bounding box center [590, 20] width 85 height 14
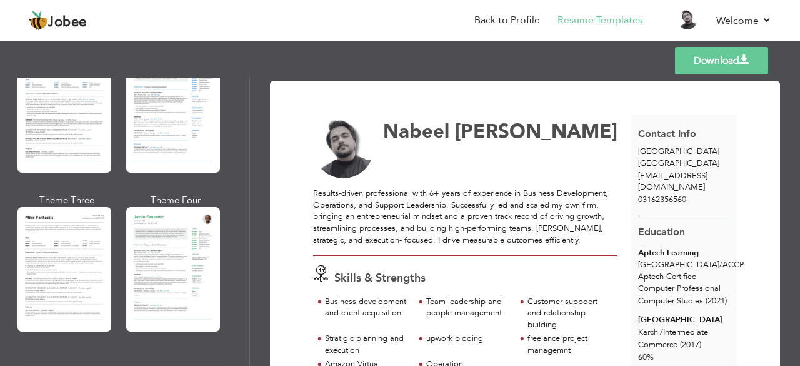
scroll to position [655, 0]
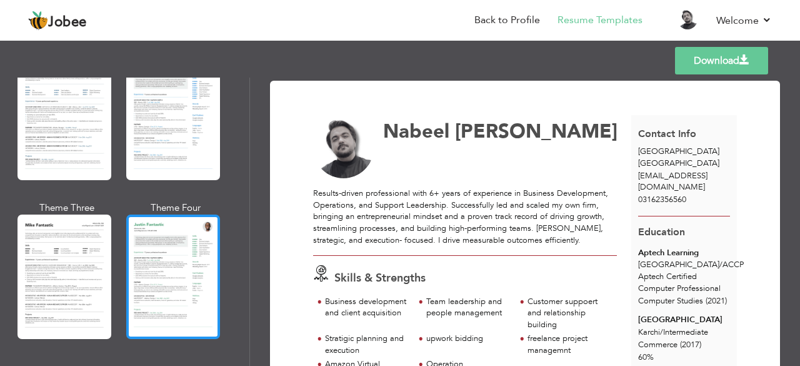
click at [169, 257] on div at bounding box center [173, 276] width 94 height 124
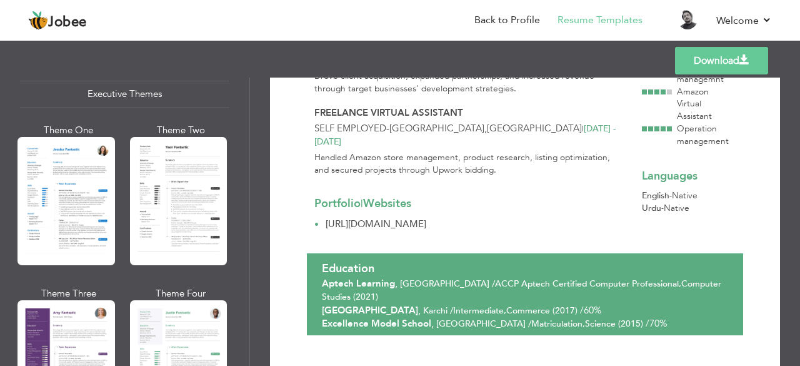
scroll to position [949, 0]
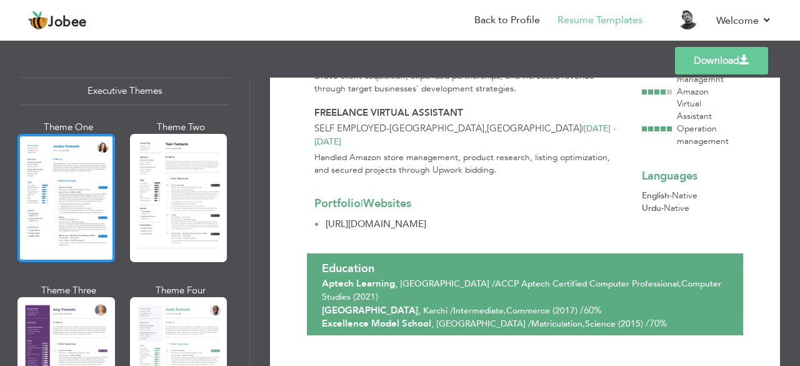
click at [96, 201] on div at bounding box center [67, 198] width 98 height 128
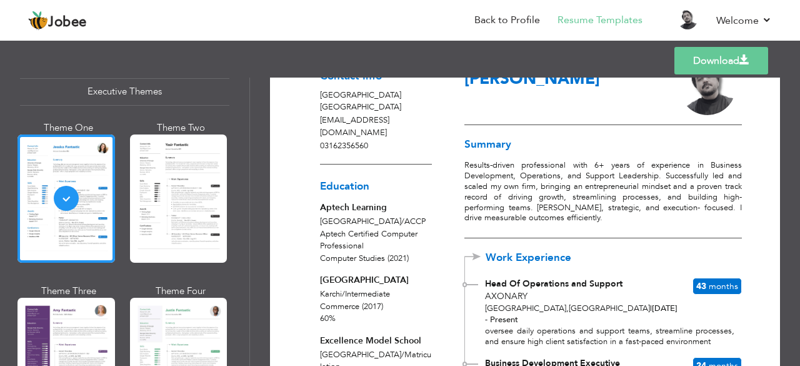
scroll to position [0, 0]
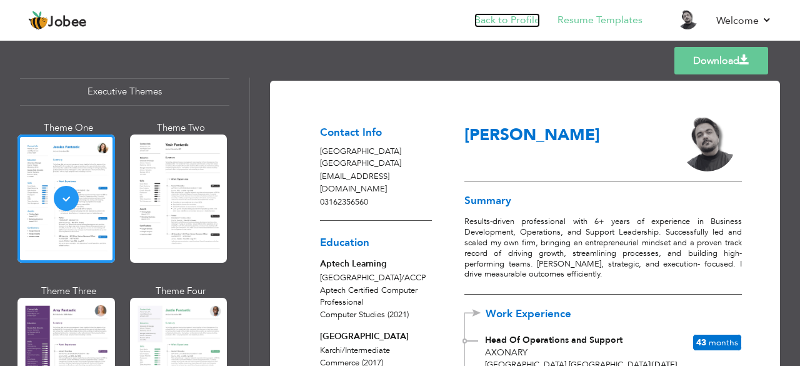
click at [511, 15] on link "Back to Profile" at bounding box center [507, 20] width 66 height 14
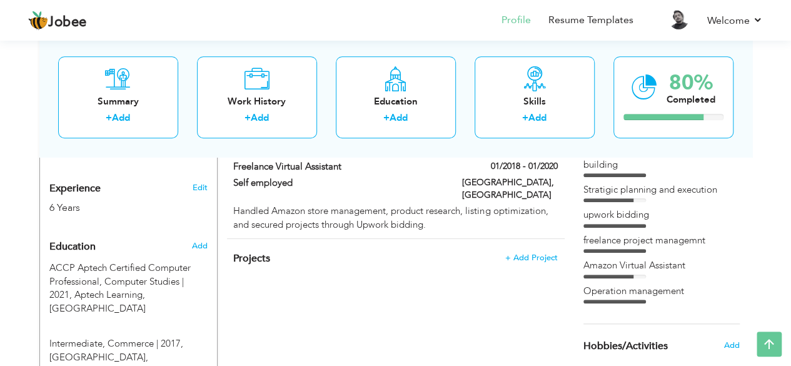
scroll to position [438, 0]
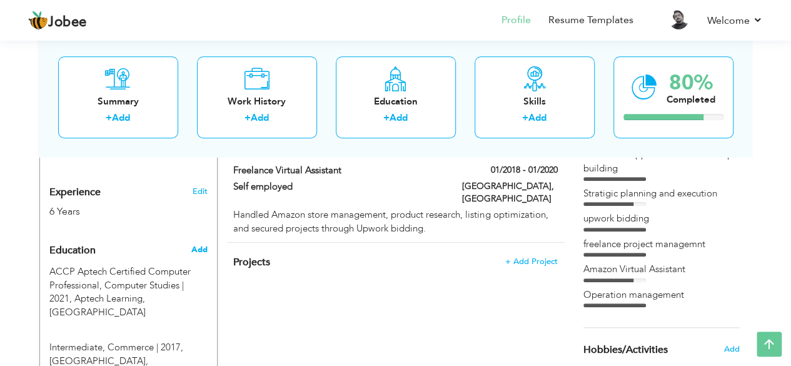
click at [195, 244] on span "Add" at bounding box center [199, 249] width 16 height 11
radio input "true"
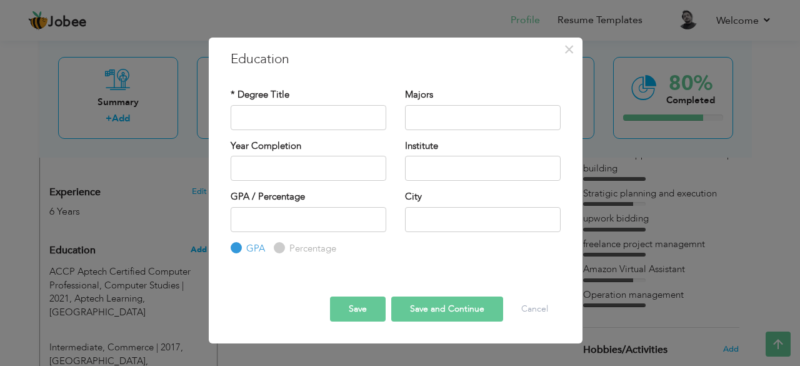
click at [195, 236] on body "Jobee Profile Resume Templates Resume Templates Cover Letters About My Resume W…" at bounding box center [400, 85] width 800 height 1046
click at [534, 309] on button "Cancel" at bounding box center [535, 308] width 52 height 25
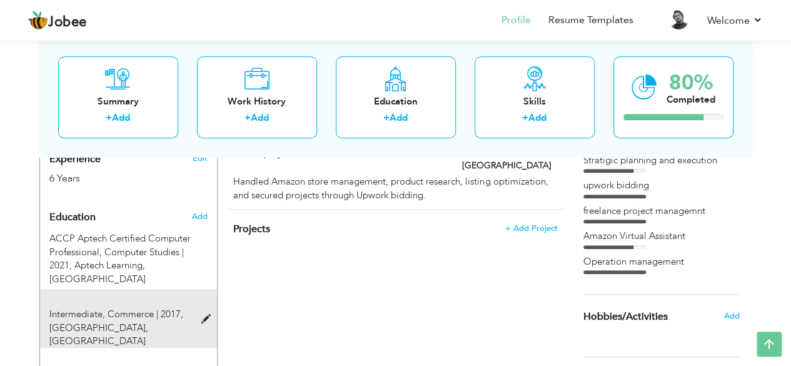
scroll to position [488, 0]
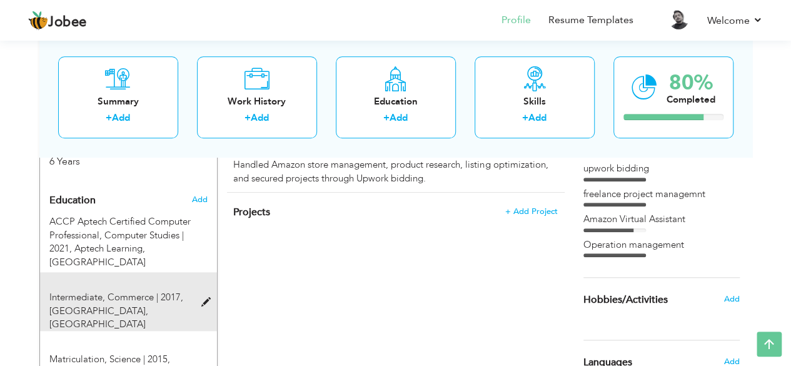
click at [203, 298] on span at bounding box center [209, 302] width 16 height 9
type input "Intermediate"
type input "Commerce"
type input "2017"
type input "[GEOGRAPHIC_DATA]"
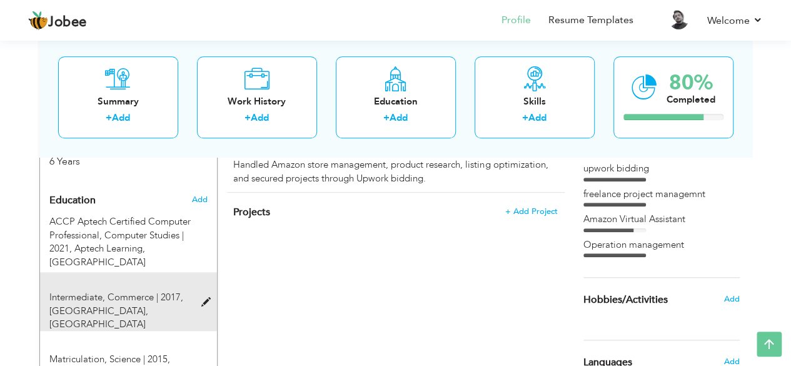
type input "60"
radio input "false"
radio input "true"
type input "Karchi"
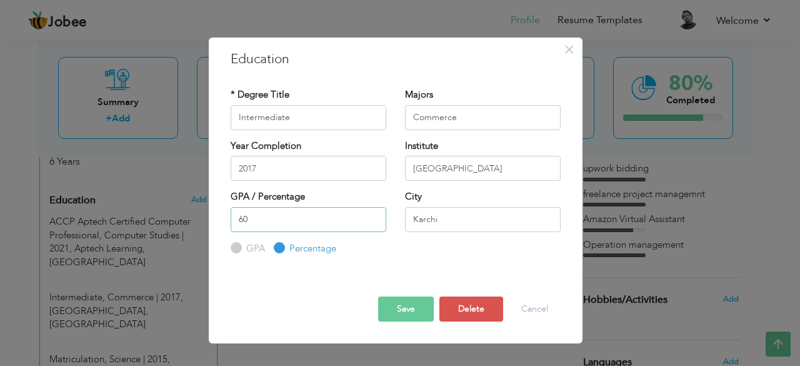
click at [286, 222] on input "60" at bounding box center [309, 219] width 156 height 25
click at [278, 247] on input "Percentage" at bounding box center [278, 248] width 8 height 8
click at [411, 316] on button "Save" at bounding box center [406, 308] width 56 height 25
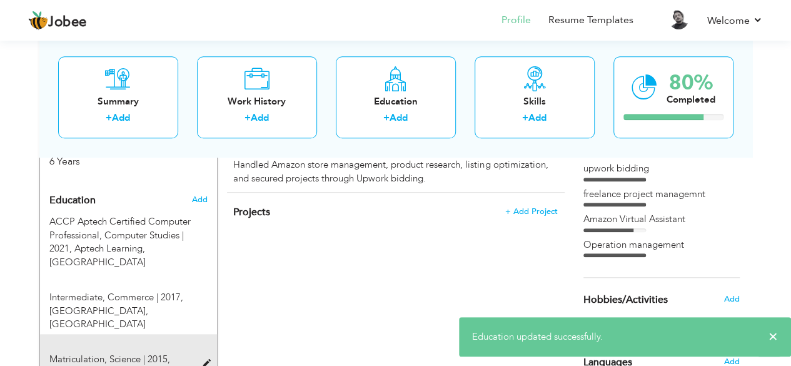
click at [201, 359] on span at bounding box center [209, 363] width 16 height 9
type input "Matriculation"
type input "Science"
type input "2015"
type input "Excellence Model School"
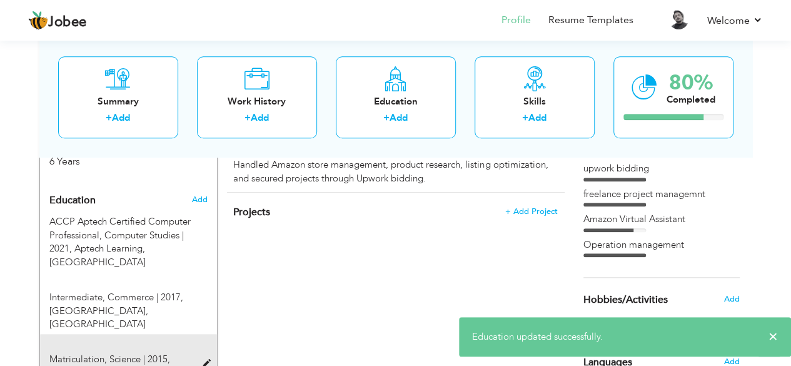
type input "70"
type input "[GEOGRAPHIC_DATA]"
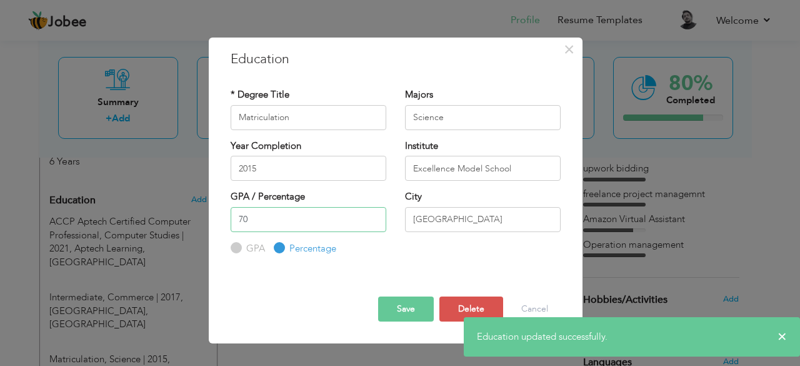
click at [273, 226] on input "70" at bounding box center [309, 219] width 156 height 25
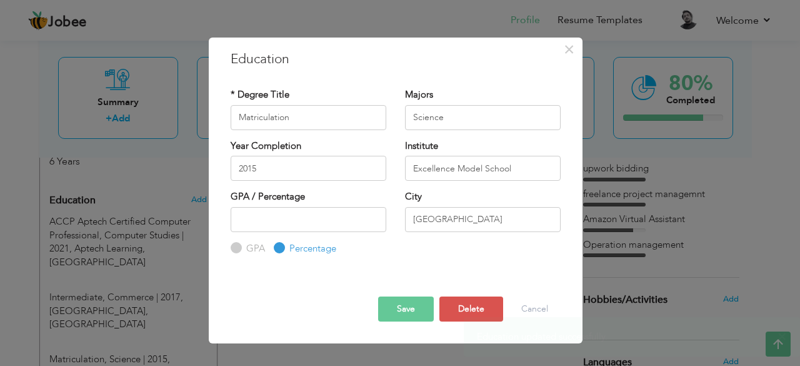
click at [408, 306] on button "Save" at bounding box center [406, 308] width 56 height 25
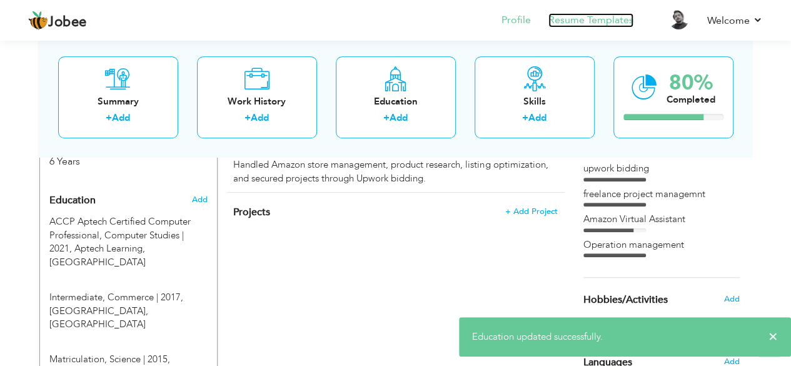
click at [620, 14] on link "Resume Templates" at bounding box center [590, 20] width 85 height 14
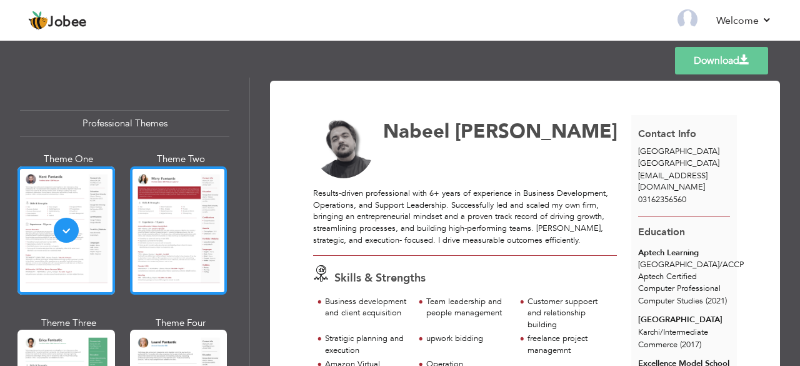
click at [190, 258] on div at bounding box center [179, 230] width 98 height 128
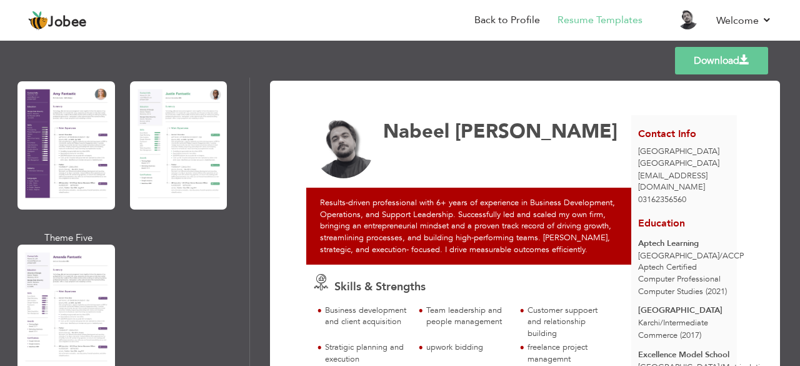
scroll to position [1539, 0]
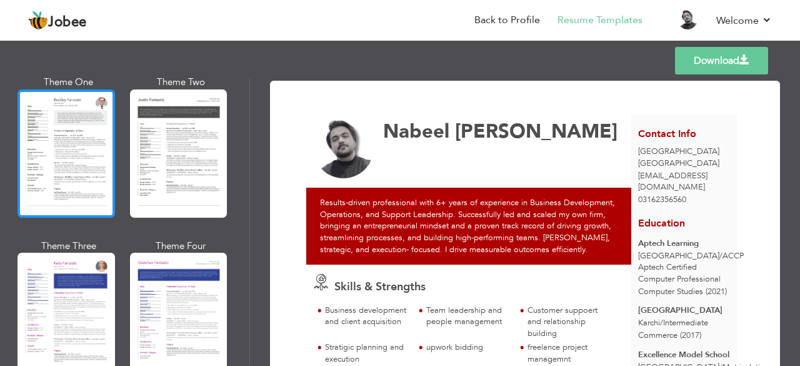
click at [63, 144] on div at bounding box center [67, 153] width 98 height 128
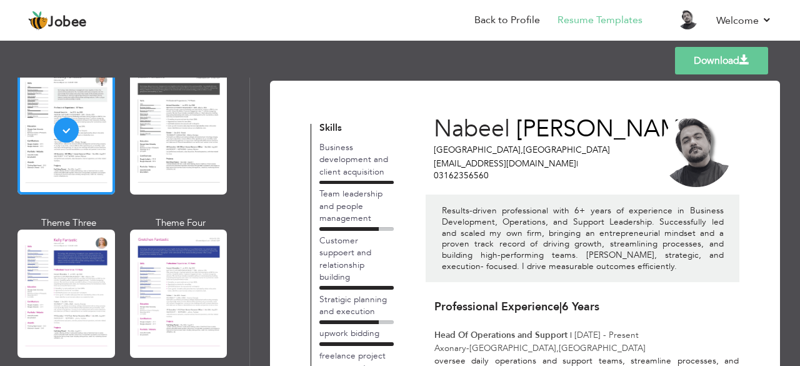
scroll to position [1564, 0]
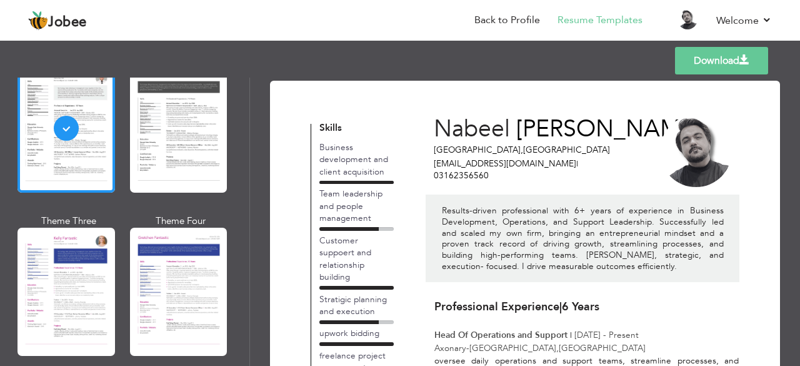
click at [601, 228] on p "Results-driven professional with 6+ years of experience in Business Development…" at bounding box center [583, 238] width 282 height 66
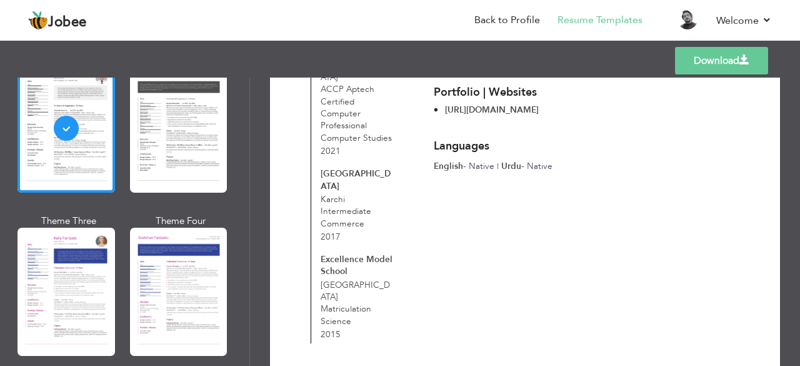
scroll to position [450, 0]
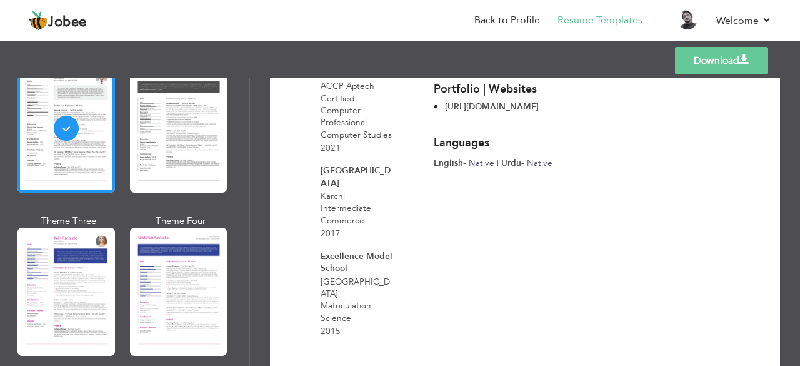
click at [739, 64] on span at bounding box center [744, 60] width 10 height 10
